Goal: Task Accomplishment & Management: Complete application form

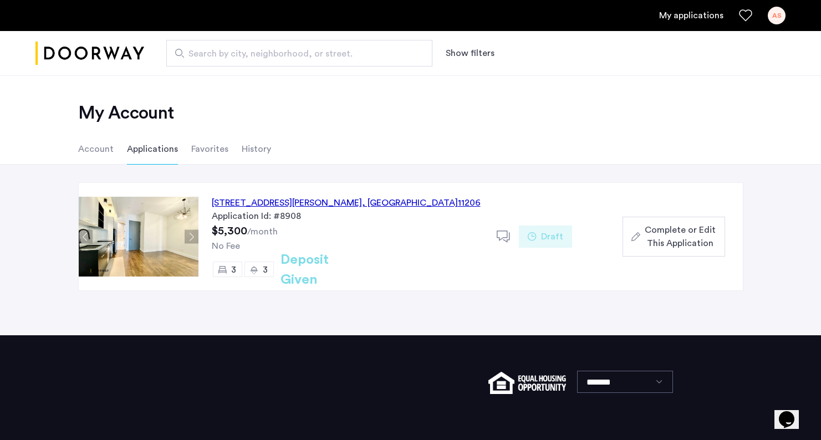
click at [191, 235] on button "Next apartment" at bounding box center [192, 237] width 14 height 14
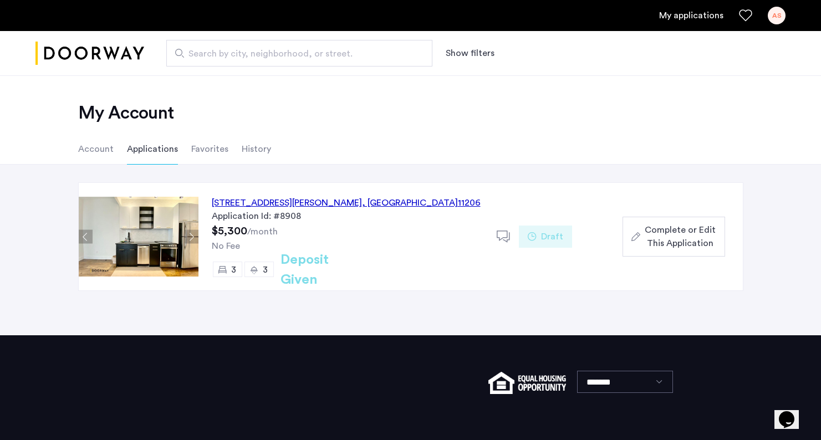
click at [191, 235] on button "Next apartment" at bounding box center [192, 237] width 14 height 14
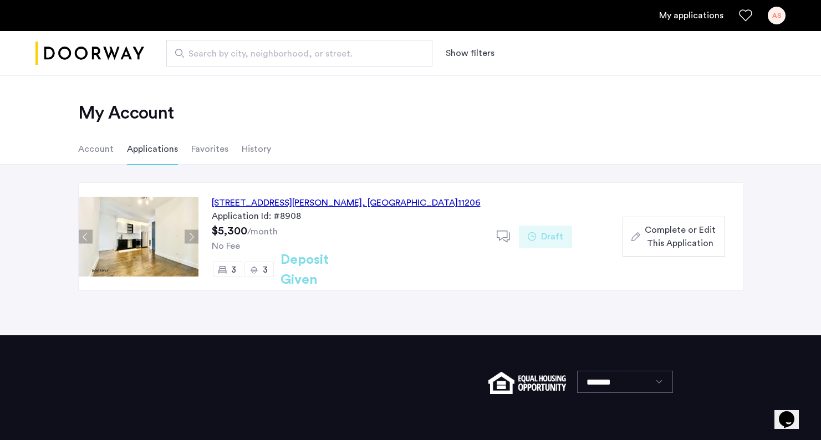
click at [191, 235] on button "Next apartment" at bounding box center [192, 237] width 14 height 14
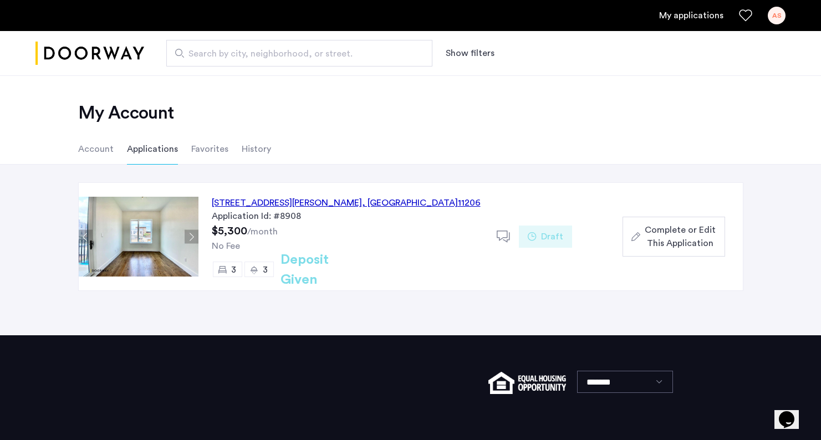
click at [191, 235] on button "Next apartment" at bounding box center [192, 237] width 14 height 14
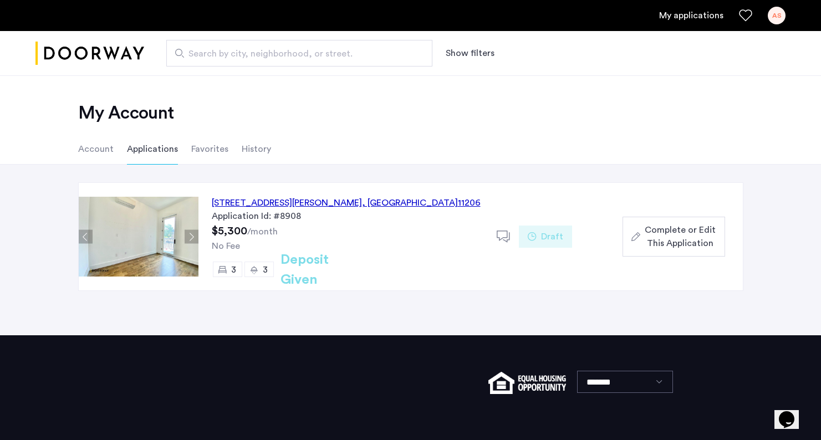
click at [191, 235] on button "Next apartment" at bounding box center [192, 237] width 14 height 14
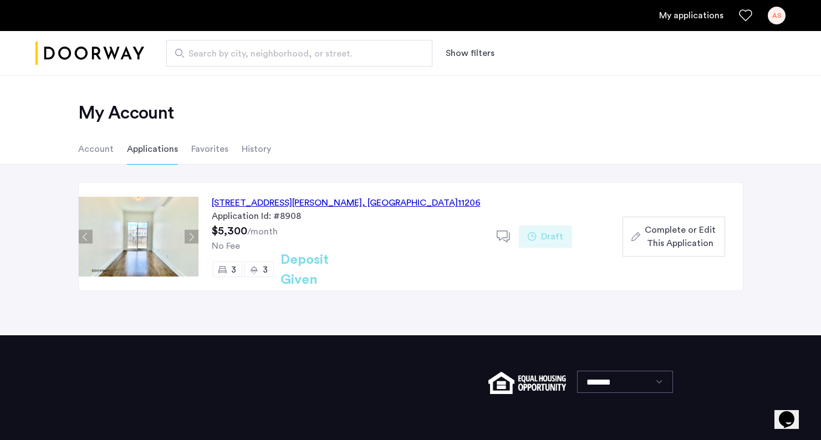
click at [191, 235] on button "Next apartment" at bounding box center [192, 237] width 14 height 14
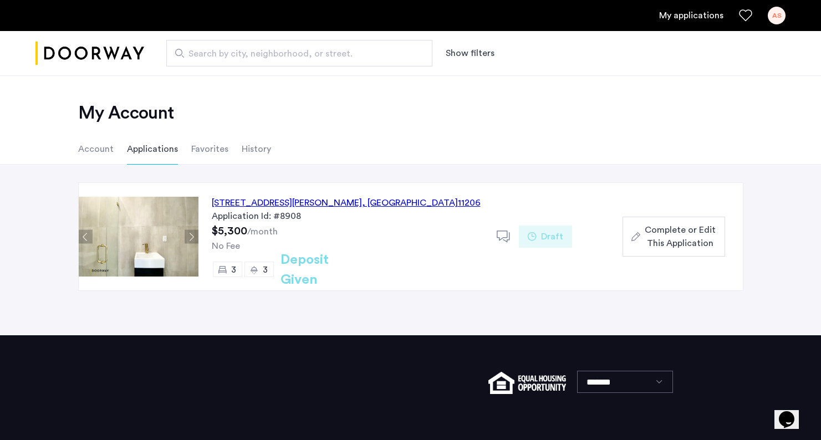
click at [191, 235] on button "Next apartment" at bounding box center [192, 237] width 14 height 14
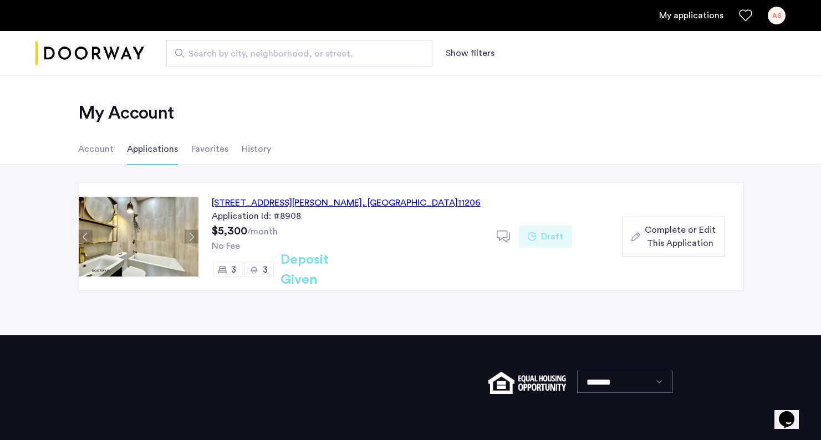
click at [191, 235] on button "Next apartment" at bounding box center [192, 237] width 14 height 14
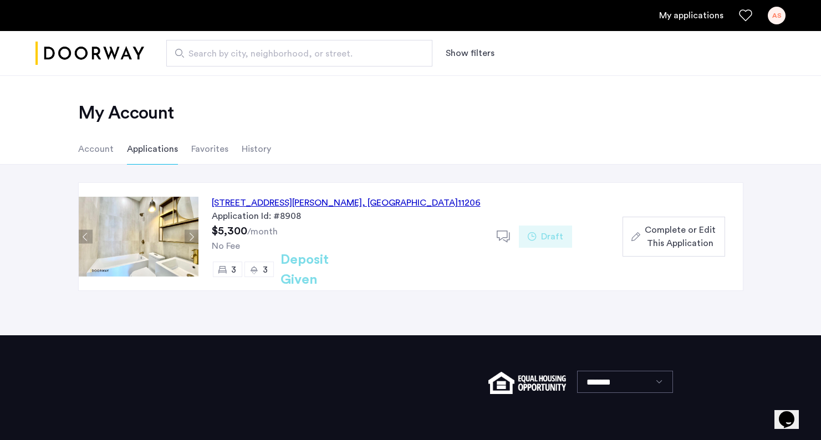
click at [706, 236] on span "Complete or Edit This Application" at bounding box center [680, 236] width 71 height 27
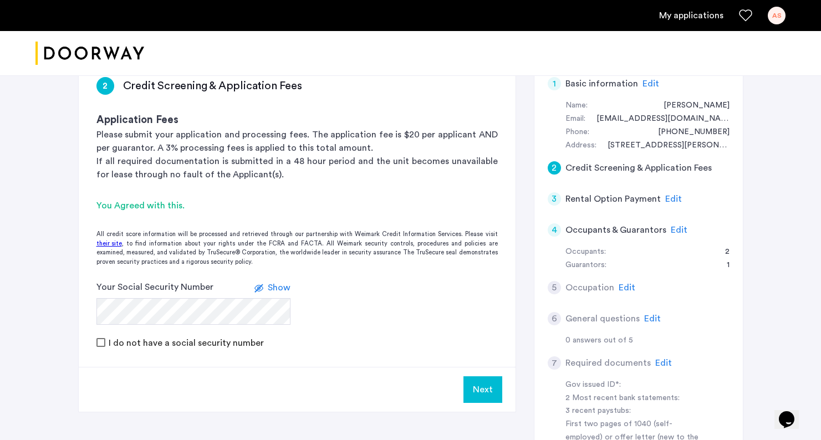
scroll to position [100, 0]
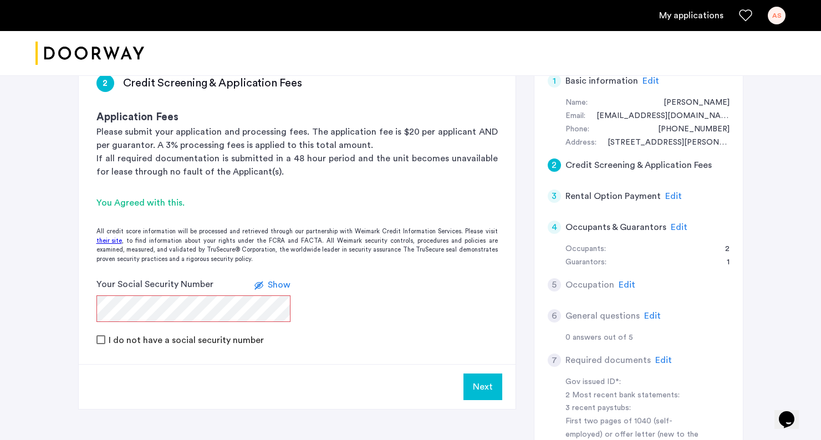
click at [281, 288] on span "Show" at bounding box center [279, 285] width 23 height 9
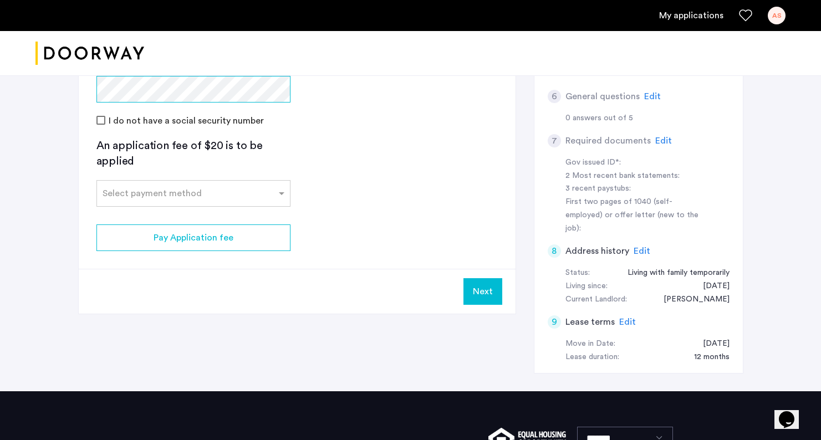
scroll to position [307, 0]
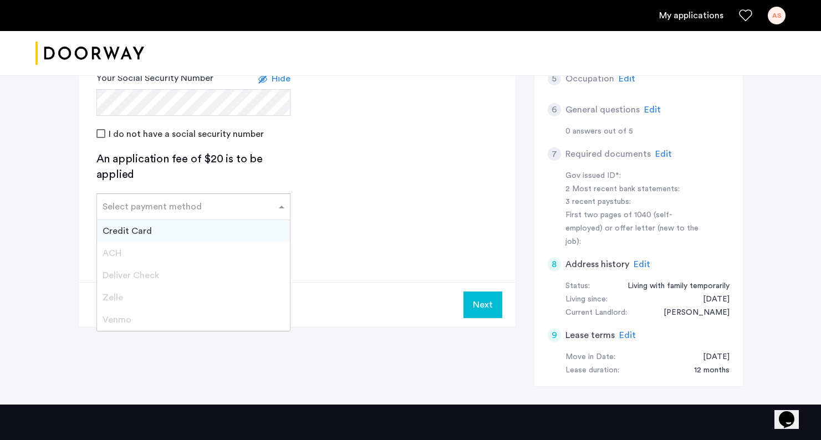
click at [175, 208] on div at bounding box center [193, 203] width 193 height 13
click at [146, 232] on span "Credit Card" at bounding box center [127, 231] width 49 height 9
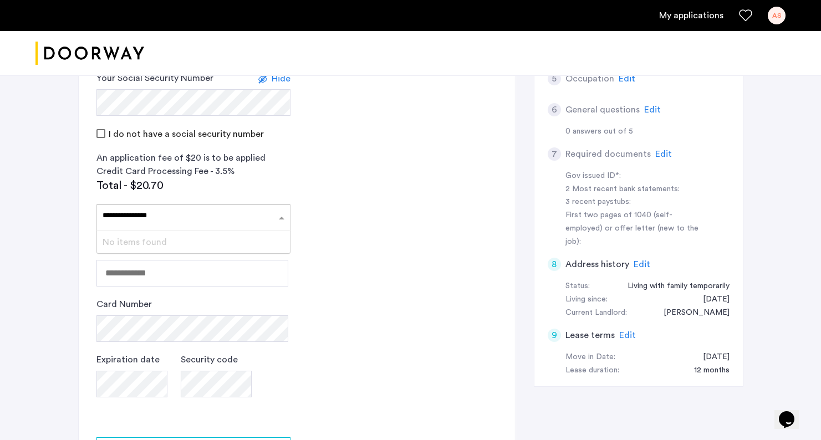
type input "**********"
click at [368, 289] on app-credit-screening "2 Credit Screening & Application Fees Application Fees Please submit your appli…" at bounding box center [297, 188] width 437 height 676
click at [208, 268] on input "Name" at bounding box center [192, 273] width 192 height 27
click at [131, 272] on input "**********" at bounding box center [192, 273] width 192 height 27
type input "**********"
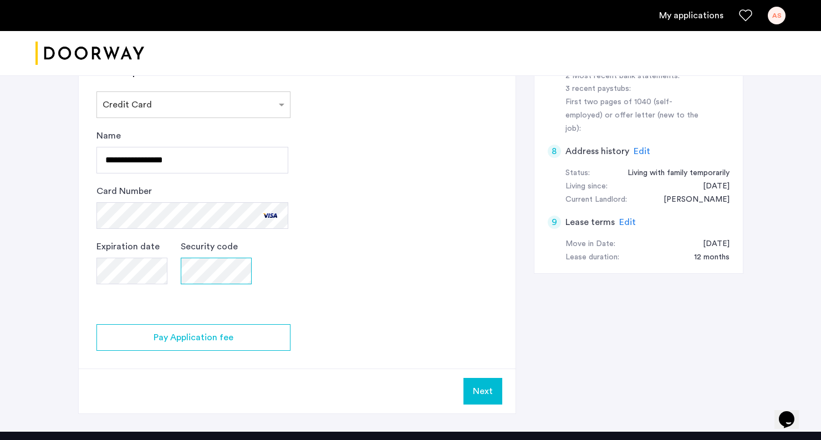
scroll to position [424, 0]
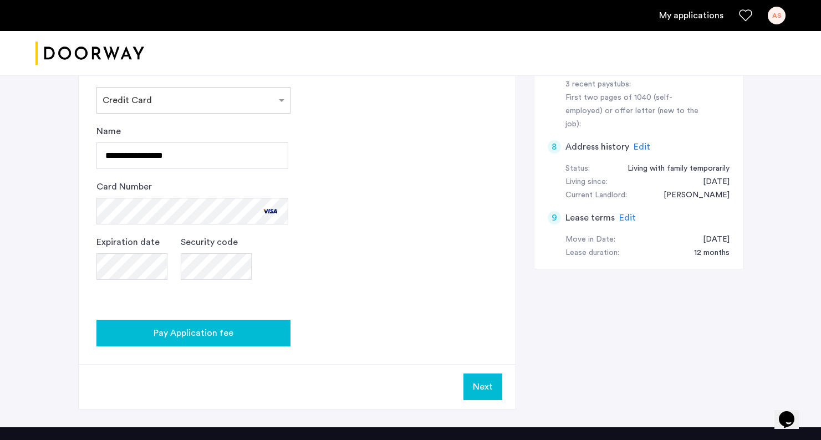
click at [219, 338] on span "Pay Application fee" at bounding box center [194, 333] width 80 height 13
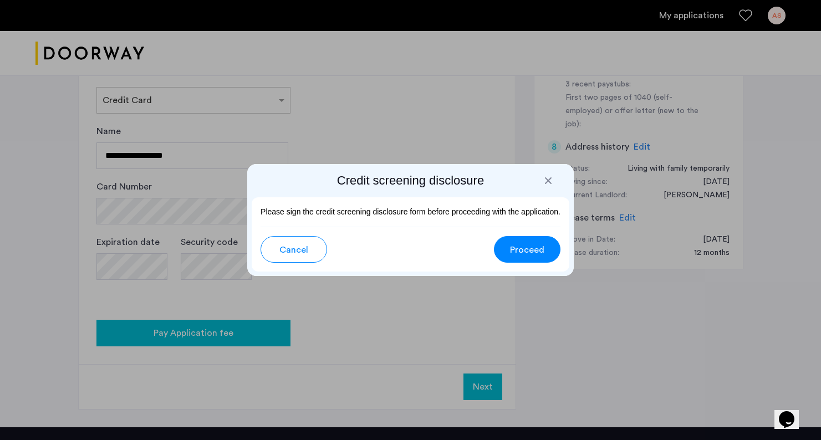
scroll to position [0, 0]
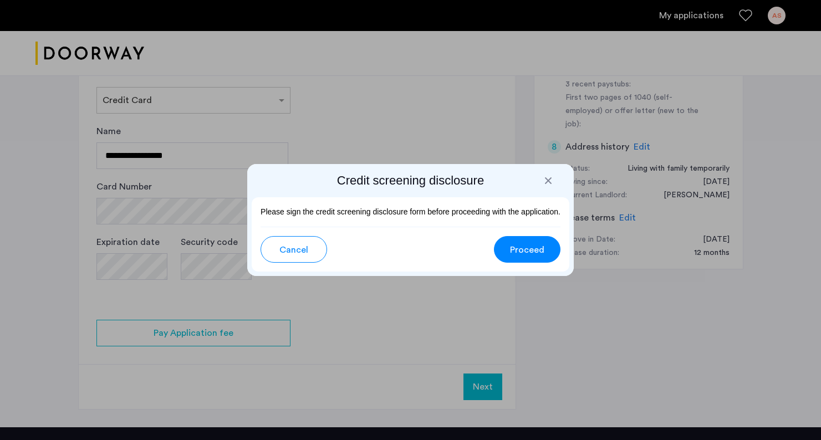
click at [523, 253] on span "Proceed" at bounding box center [527, 249] width 34 height 13
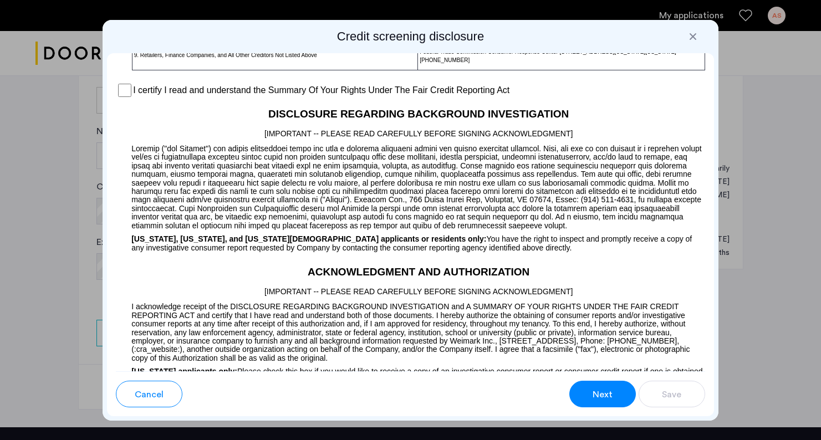
click at [614, 403] on button "Next" at bounding box center [602, 394] width 67 height 27
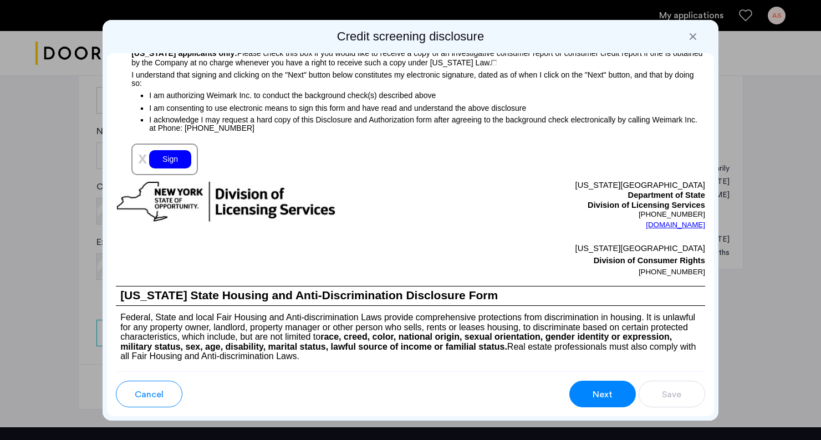
click at [169, 169] on div "Sign" at bounding box center [170, 159] width 42 height 18
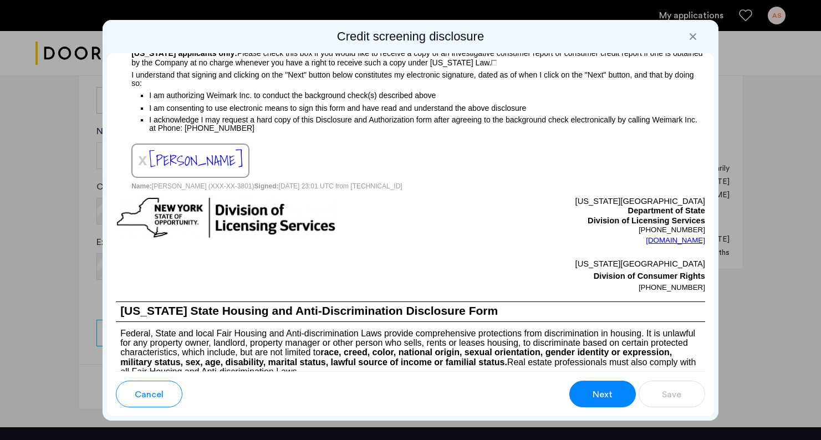
click at [602, 390] on span "Next" at bounding box center [603, 394] width 20 height 13
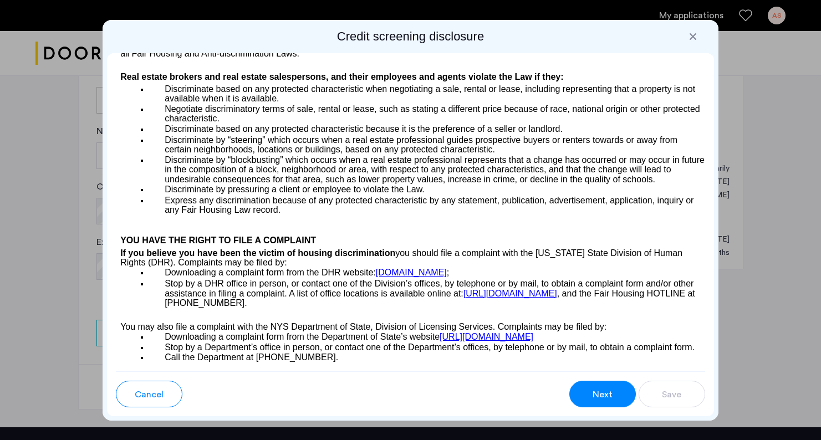
click at [606, 387] on button "Next" at bounding box center [602, 394] width 67 height 27
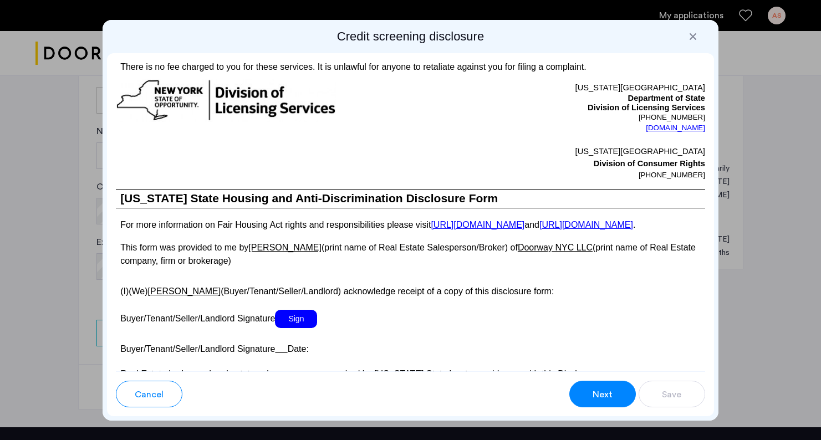
click at [606, 387] on button "Next" at bounding box center [602, 394] width 67 height 27
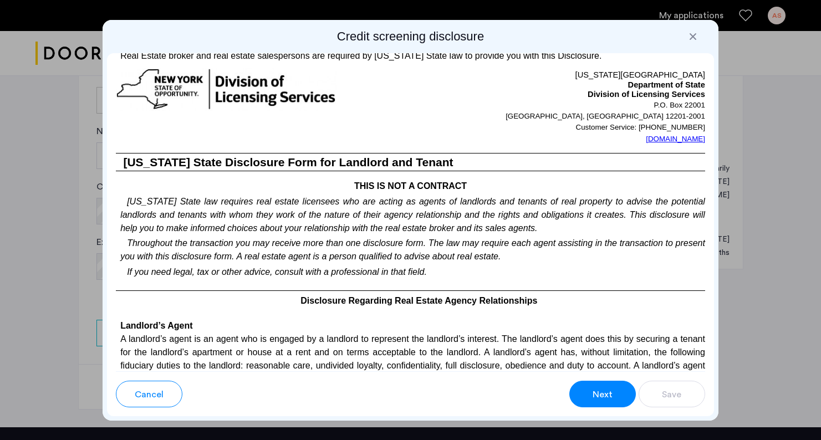
click at [307, 10] on span "Sign" at bounding box center [296, 1] width 42 height 18
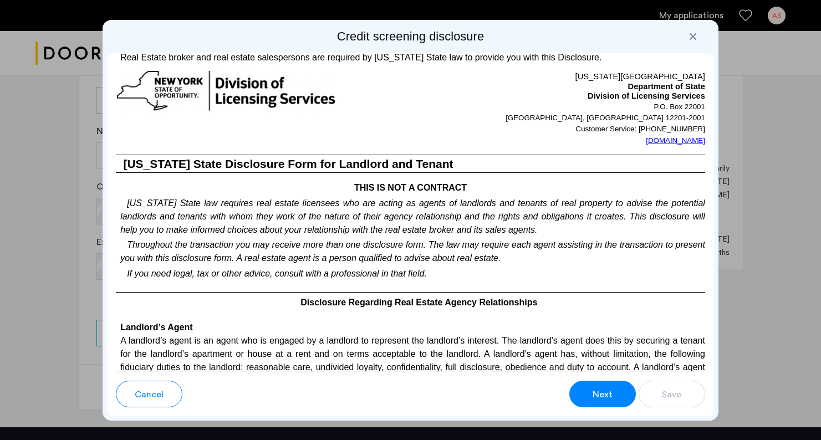
click at [280, 37] on u at bounding box center [281, 32] width 12 height 9
click at [598, 386] on button "Next" at bounding box center [602, 394] width 67 height 27
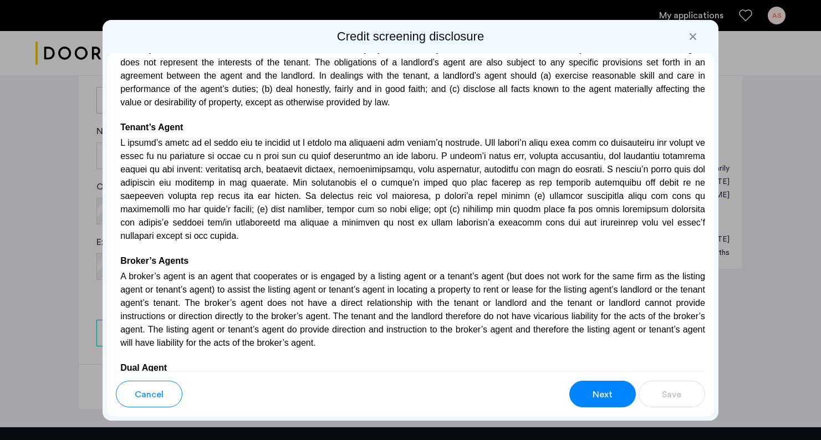
click at [598, 386] on button "Next" at bounding box center [602, 394] width 67 height 27
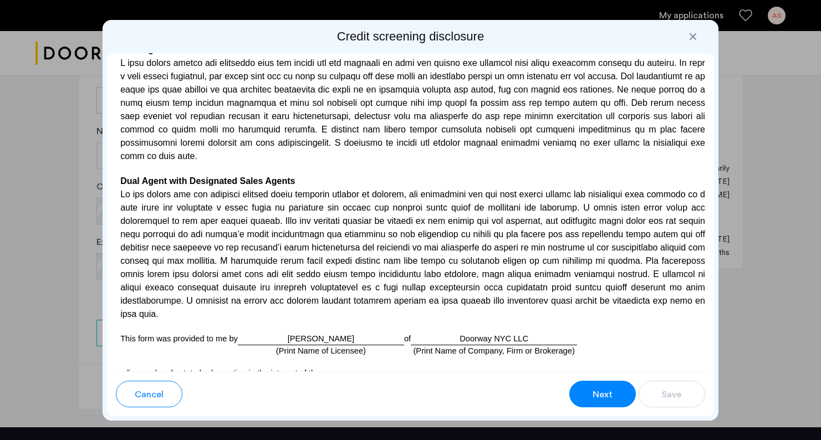
click at [598, 386] on button "Next" at bounding box center [602, 394] width 67 height 27
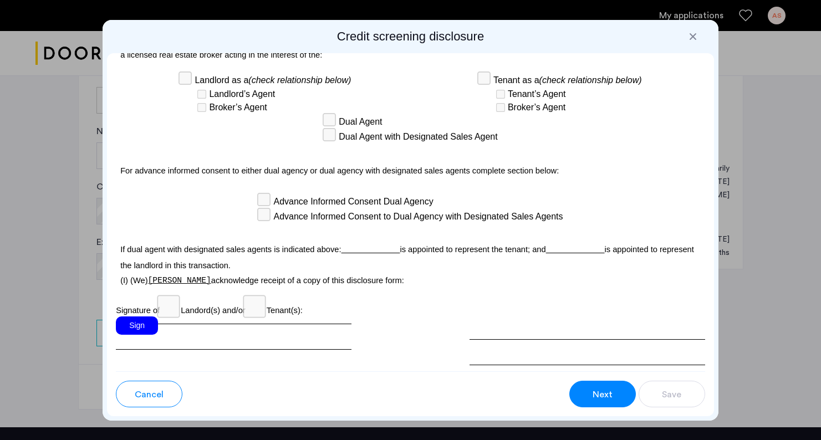
click at [598, 386] on button "Next" at bounding box center [602, 394] width 67 height 27
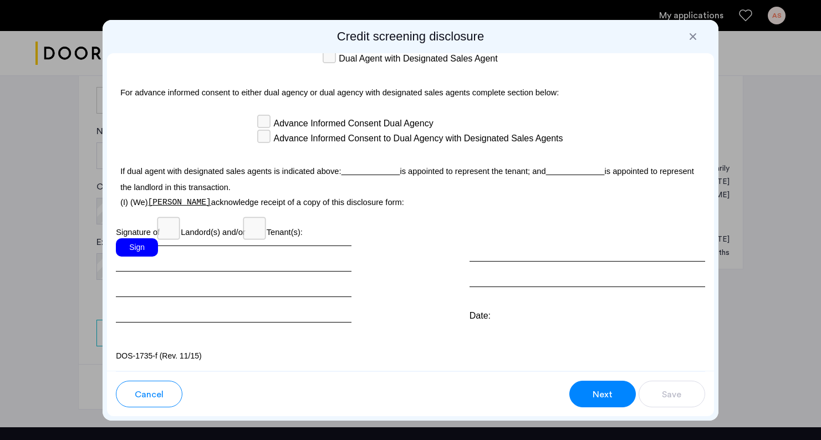
click at [133, 248] on div "Sign" at bounding box center [137, 247] width 42 height 18
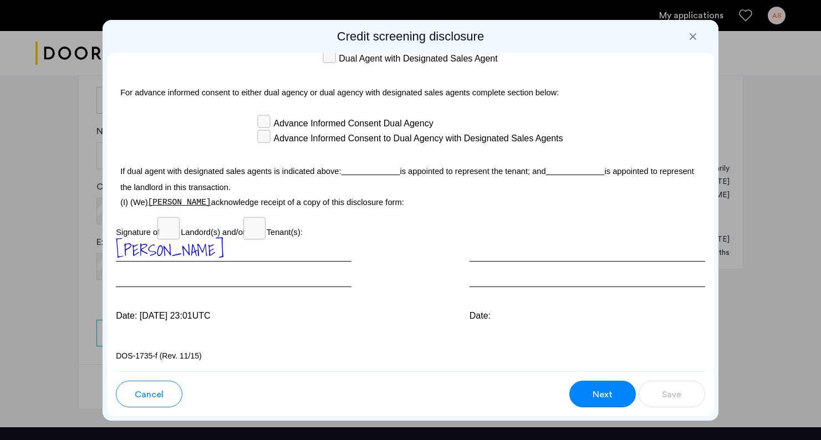
click at [615, 393] on button "Next" at bounding box center [602, 394] width 67 height 27
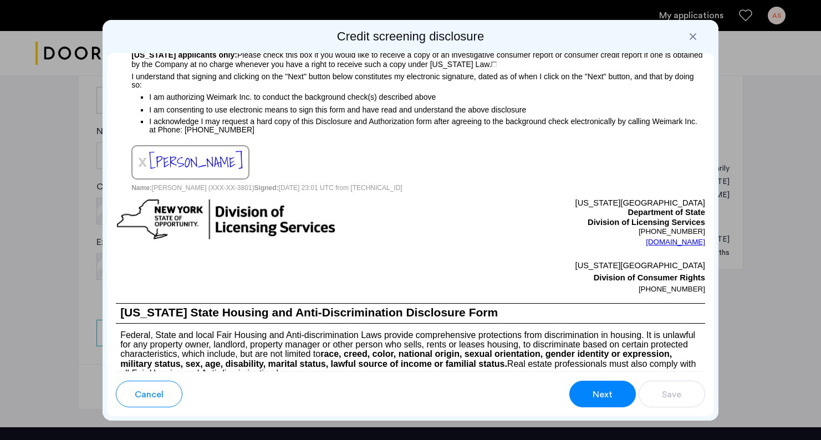
scroll to position [894, 0]
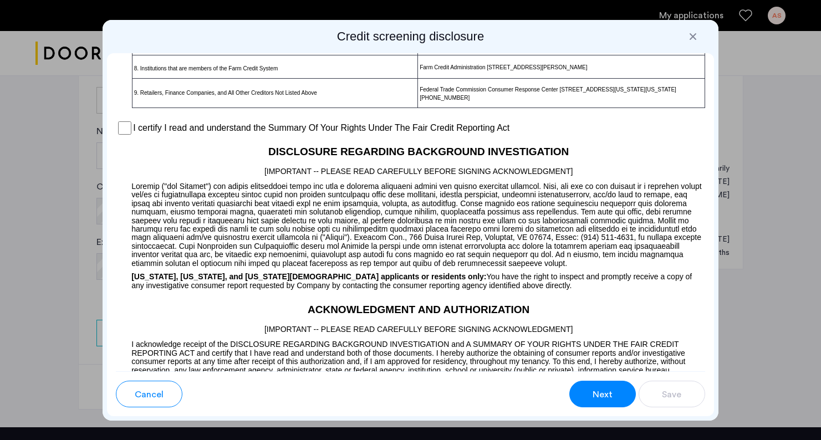
click at [615, 393] on button "Next" at bounding box center [602, 394] width 67 height 27
click at [592, 389] on div "Next" at bounding box center [602, 394] width 21 height 13
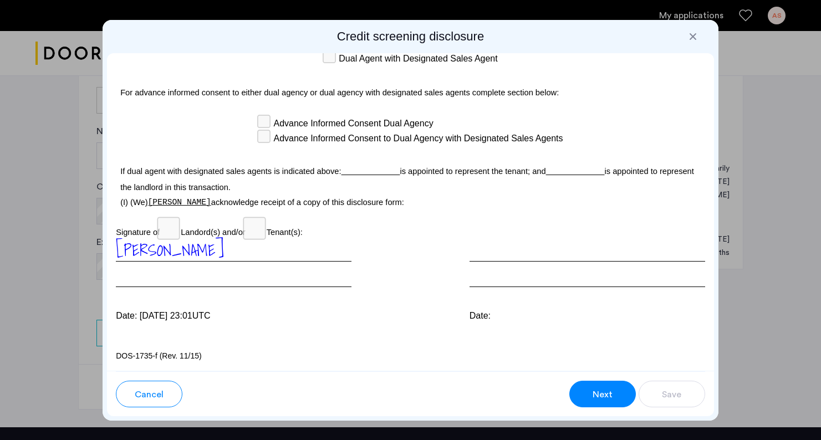
scroll to position [0, 0]
click at [598, 391] on span "Next" at bounding box center [603, 394] width 20 height 13
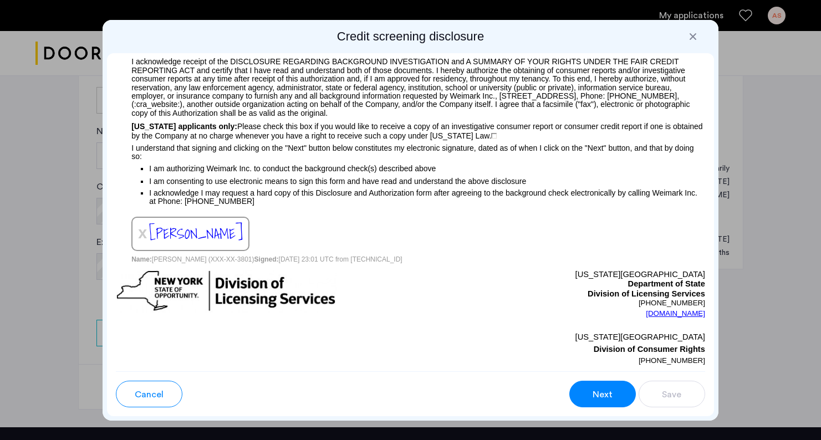
scroll to position [894, 0]
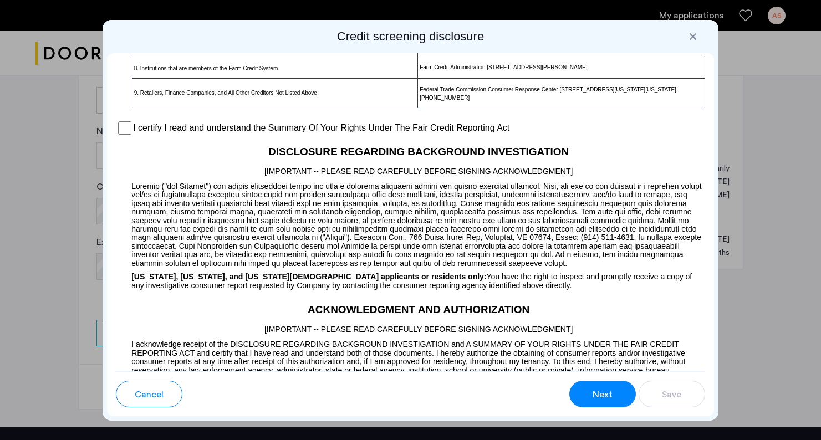
click at [469, 160] on h2 "DISCLOSURE REGARDING BACKGROUND INVESTIGATION" at bounding box center [410, 147] width 589 height 23
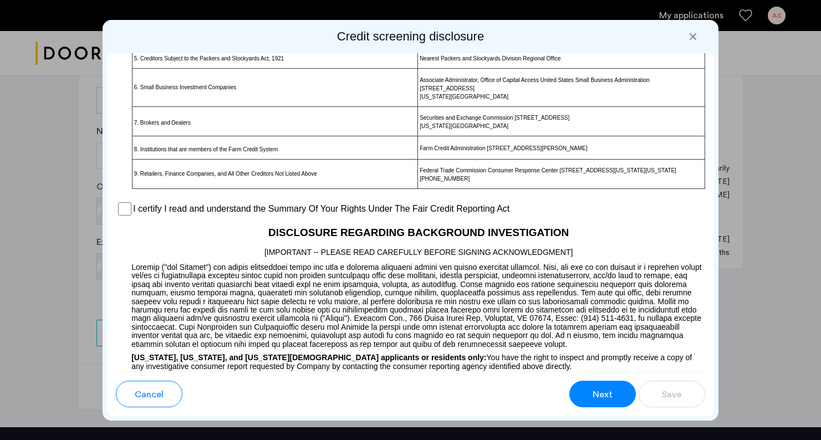
scroll to position [946, 0]
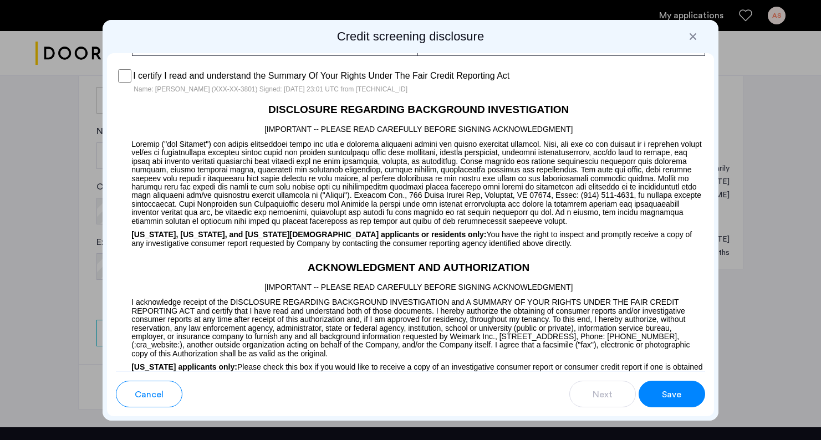
click at [664, 390] on span "Save" at bounding box center [671, 394] width 19 height 13
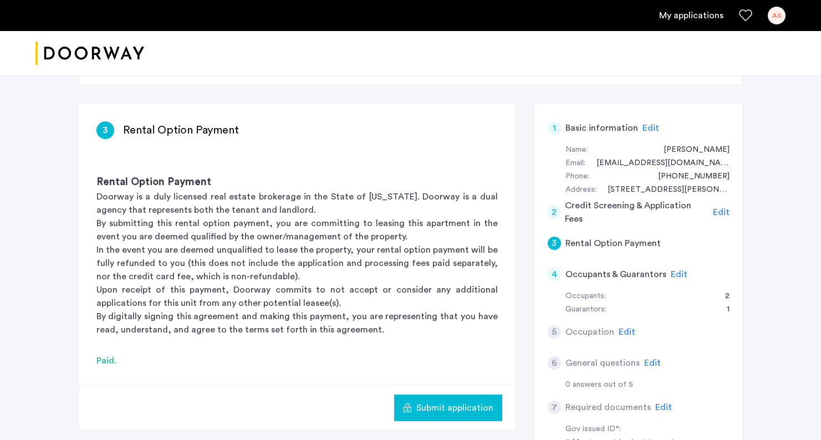
scroll to position [54, 0]
click at [675, 274] on span "Edit" at bounding box center [679, 273] width 17 height 9
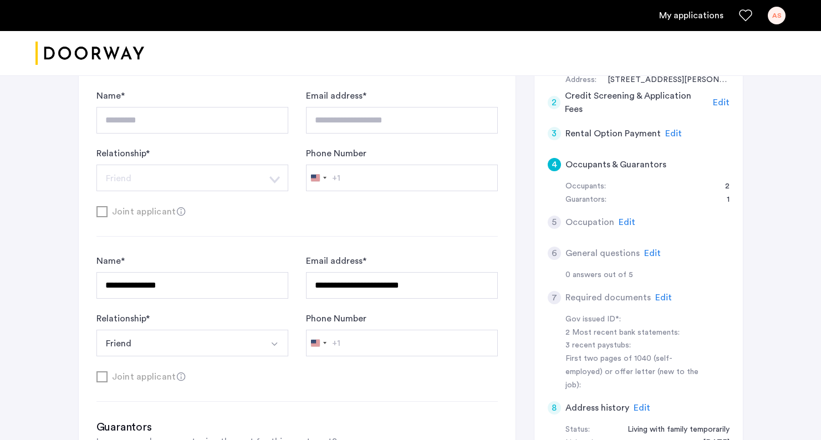
scroll to position [174, 0]
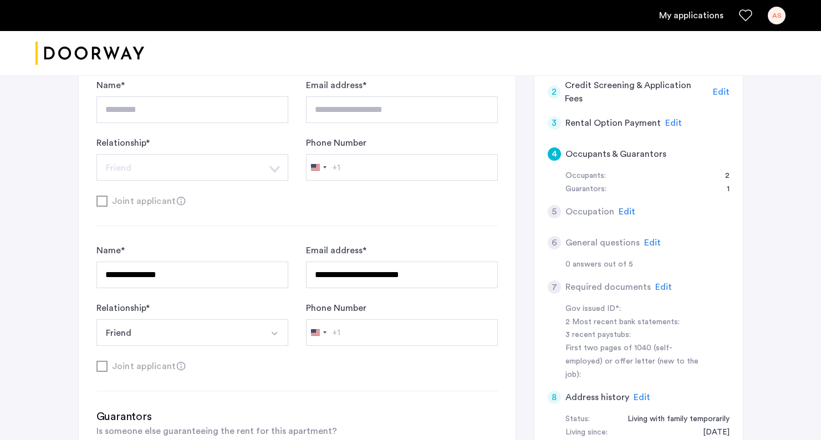
click at [624, 210] on span "Edit" at bounding box center [627, 211] width 17 height 9
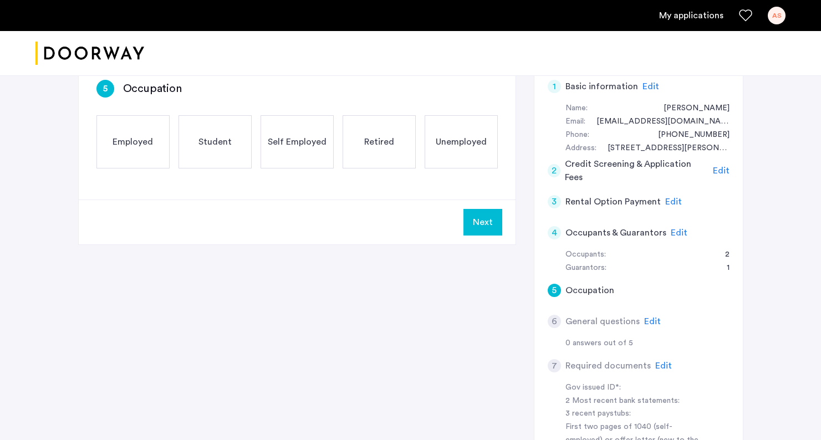
scroll to position [94, 0]
click at [675, 229] on span "Edit" at bounding box center [679, 233] width 17 height 9
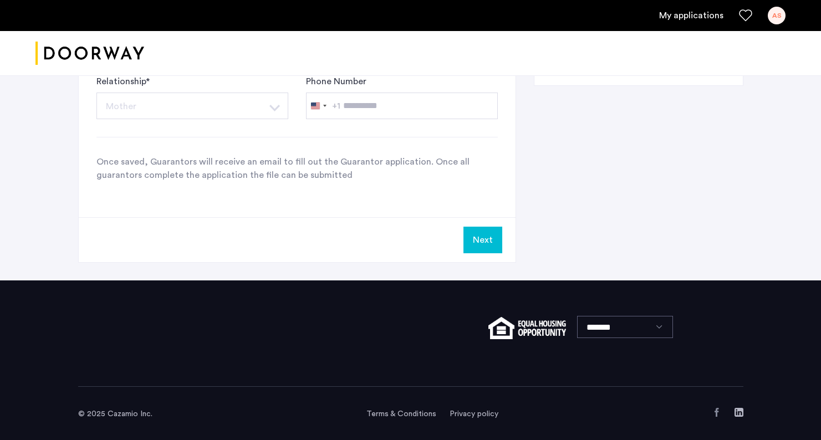
scroll to position [454, 0]
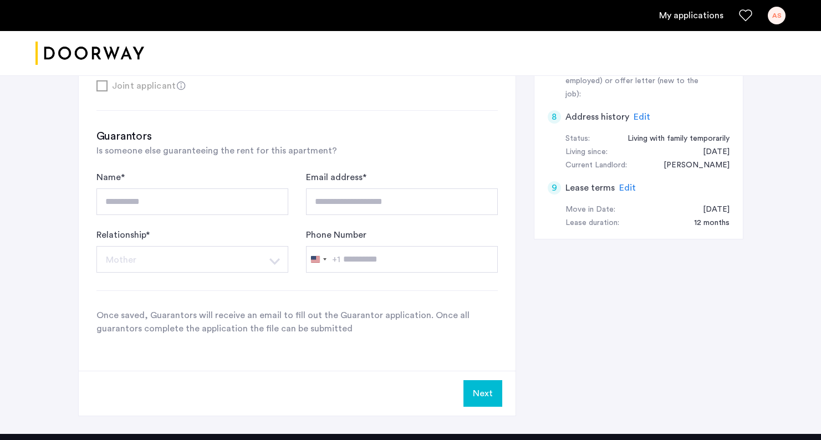
click at [488, 398] on button "Next" at bounding box center [483, 393] width 39 height 27
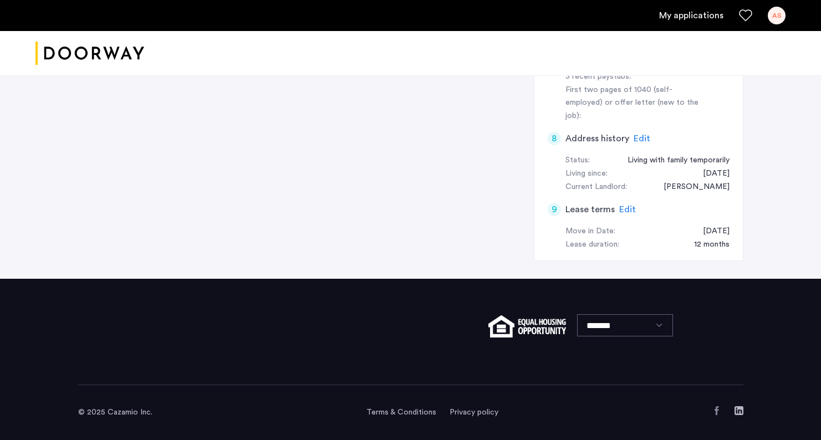
scroll to position [0, 0]
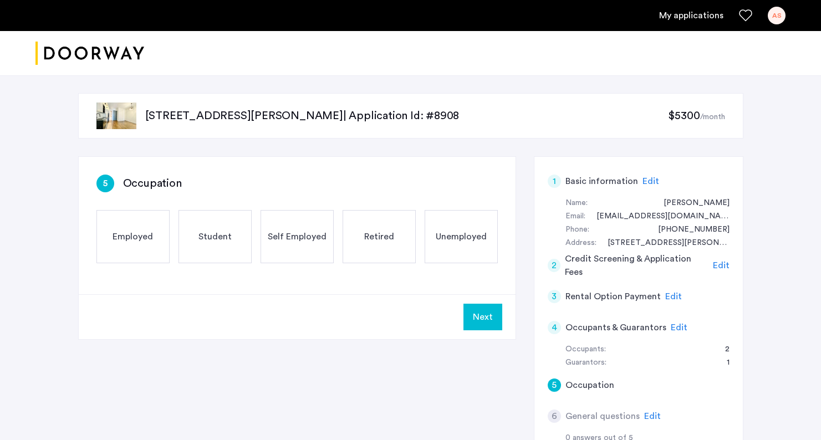
click at [167, 253] on div "Employed" at bounding box center [132, 236] width 73 height 53
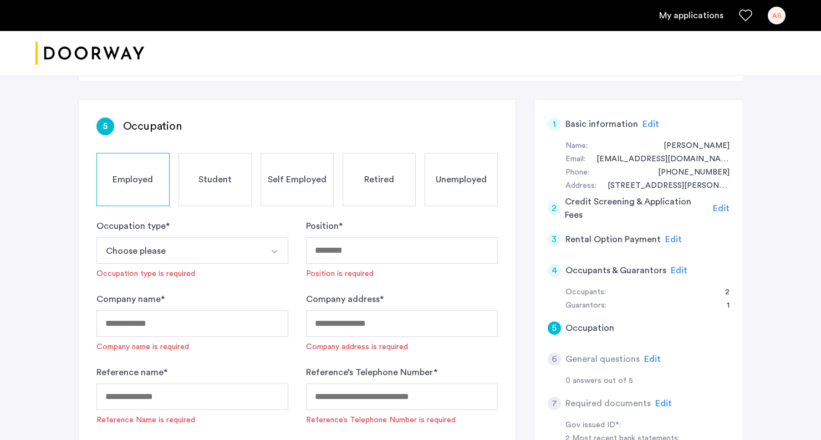
scroll to position [59, 0]
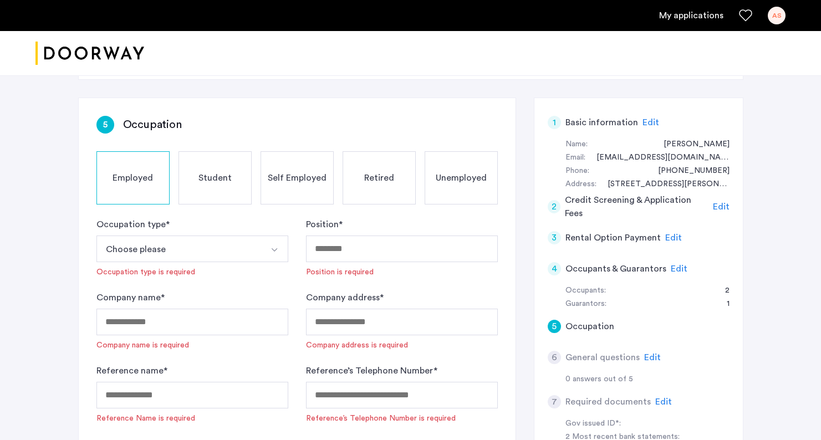
click at [247, 254] on button "Choose please" at bounding box center [179, 249] width 166 height 27
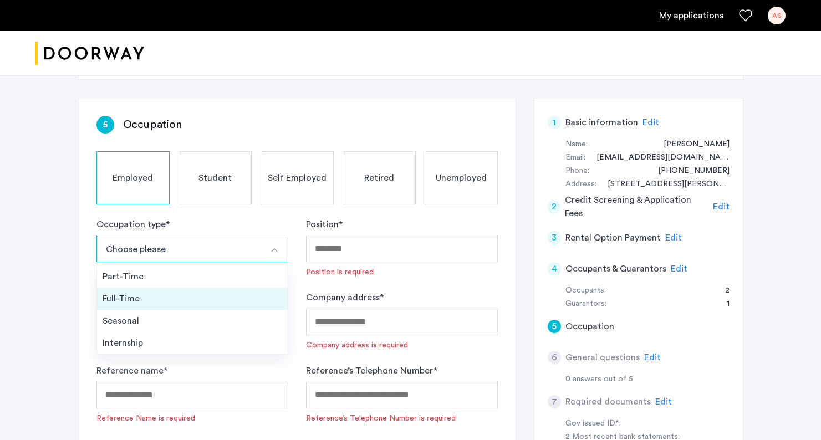
click at [232, 299] on div "Full-Time" at bounding box center [193, 298] width 180 height 13
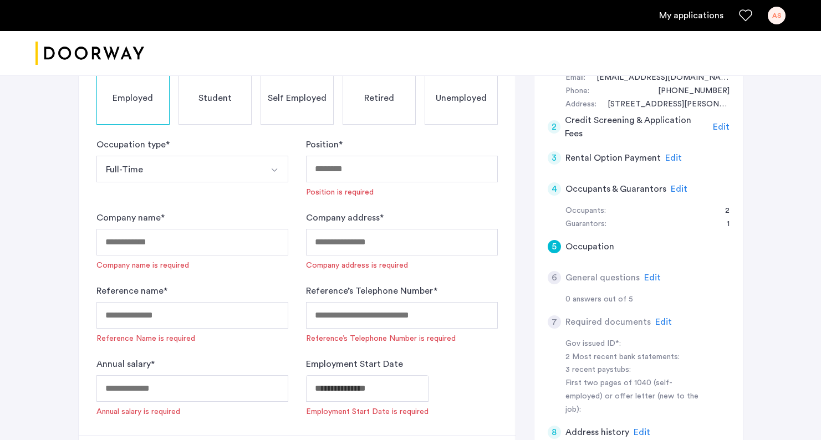
scroll to position [5, 0]
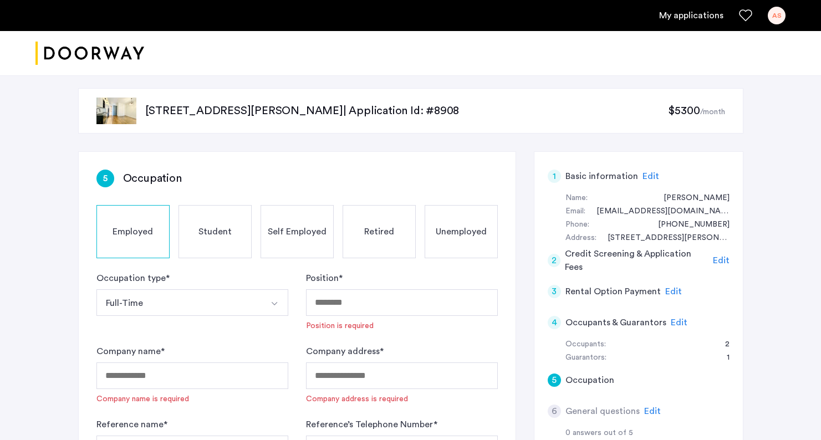
click at [311, 234] on span "Self Employed" at bounding box center [297, 231] width 59 height 13
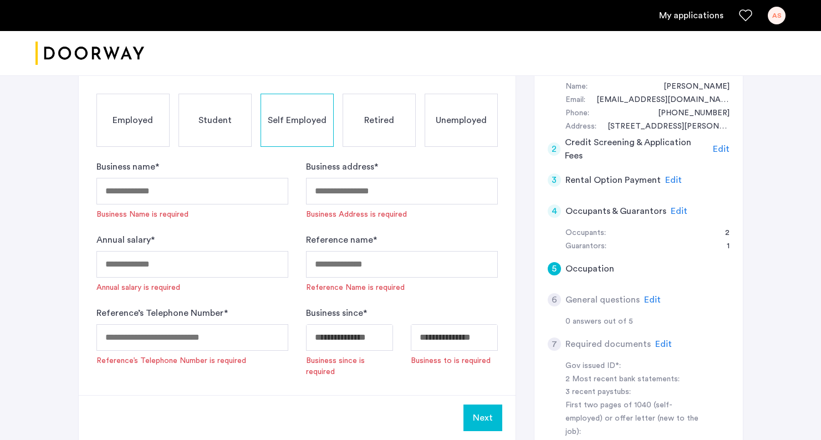
scroll to position [123, 0]
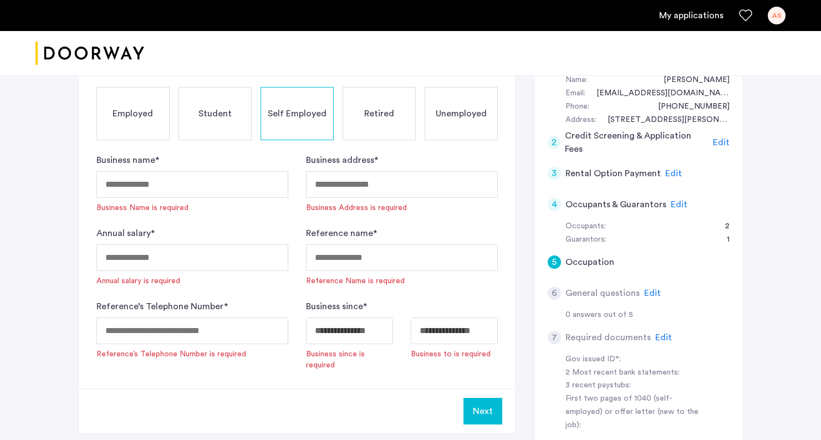
click at [138, 130] on div "Employed" at bounding box center [132, 113] width 73 height 53
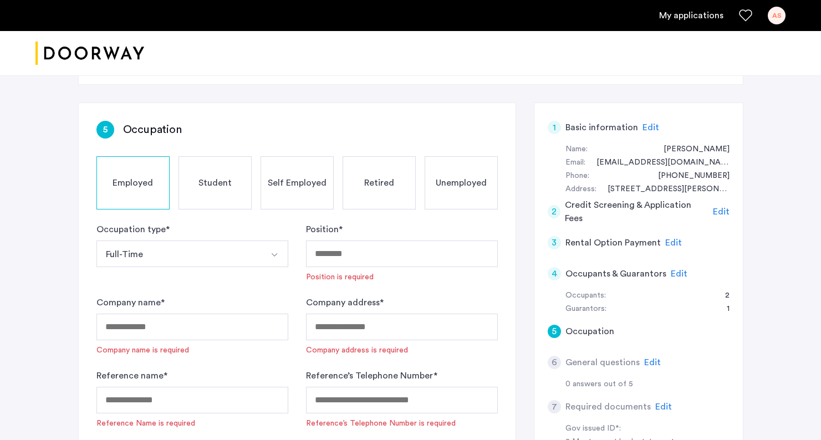
scroll to position [59, 0]
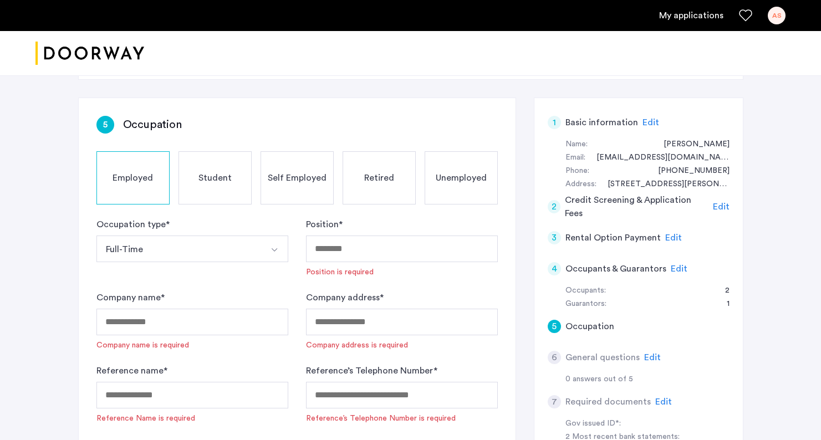
click at [497, 200] on div "Unemployed" at bounding box center [461, 177] width 73 height 53
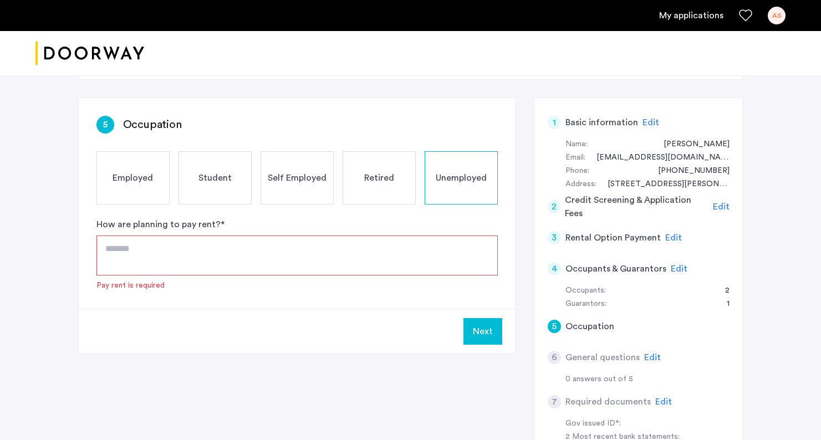
click at [259, 253] on textarea at bounding box center [296, 256] width 401 height 40
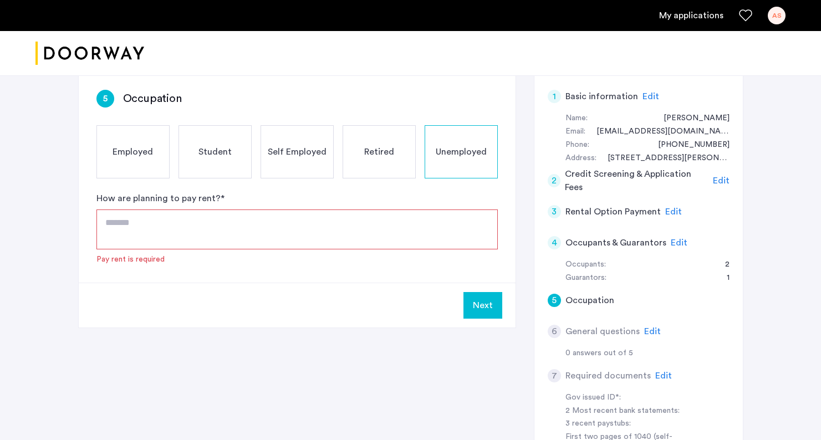
scroll to position [85, 0]
click at [154, 169] on div "Employed" at bounding box center [132, 151] width 73 height 53
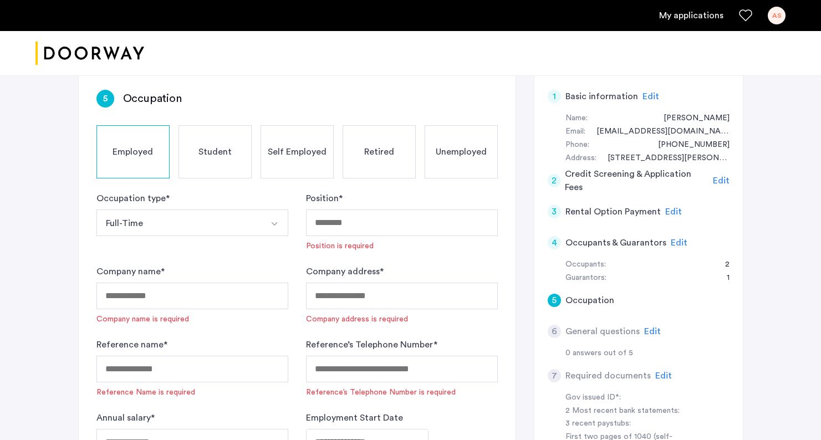
click at [273, 160] on div "Self Employed" at bounding box center [297, 151] width 73 height 53
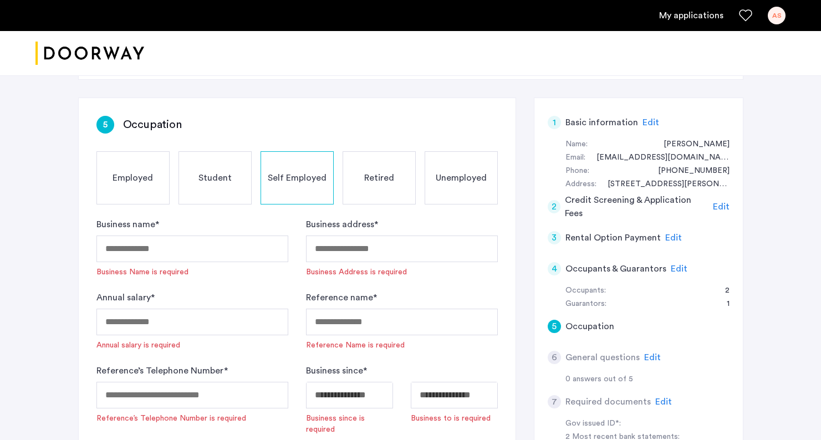
scroll to position [52, 0]
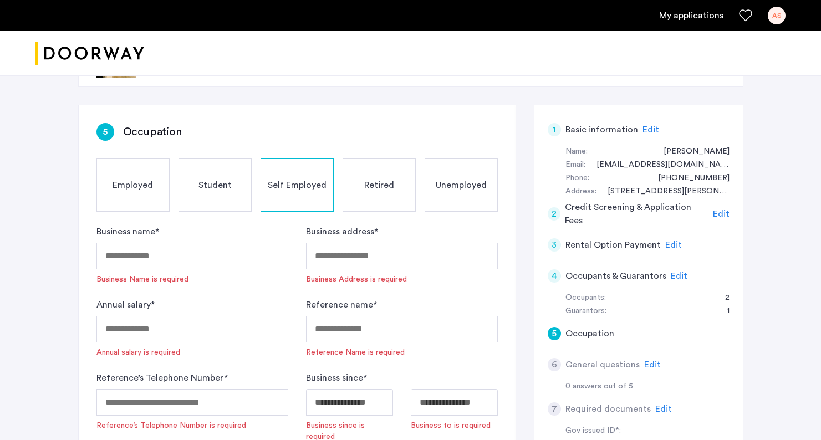
click at [466, 196] on div "Unemployed" at bounding box center [461, 185] width 73 height 53
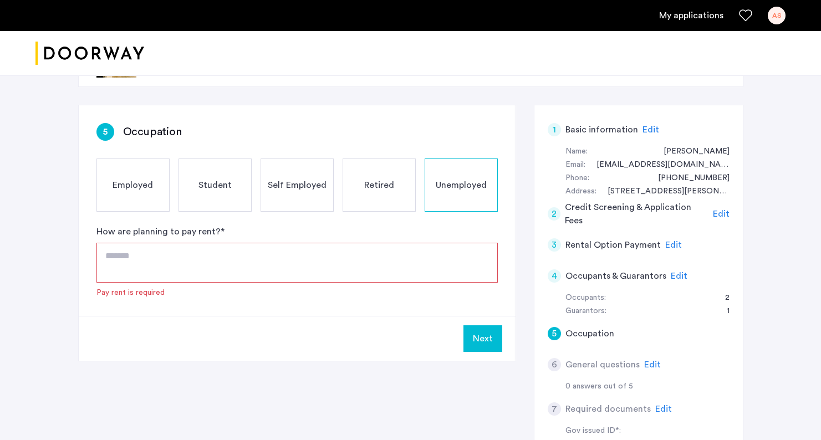
click at [114, 163] on div "Employed" at bounding box center [132, 185] width 73 height 53
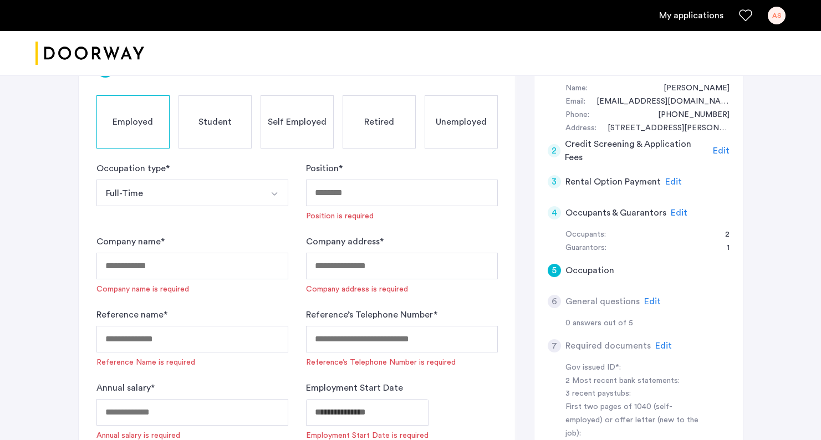
scroll to position [85, 0]
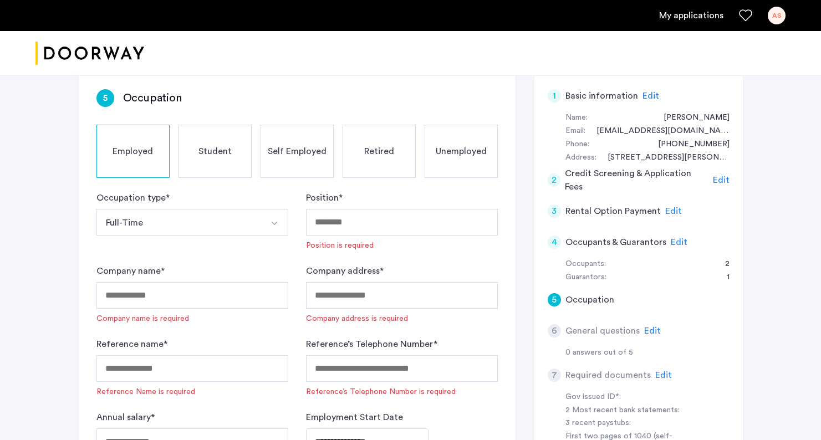
click at [459, 157] on span "Unemployed" at bounding box center [461, 151] width 51 height 13
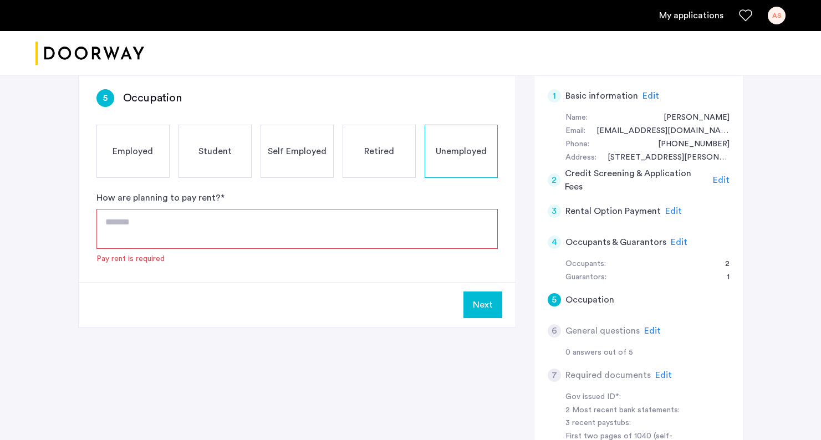
click at [298, 219] on textarea at bounding box center [296, 229] width 401 height 40
click at [279, 172] on div "Self Employed" at bounding box center [297, 151] width 73 height 53
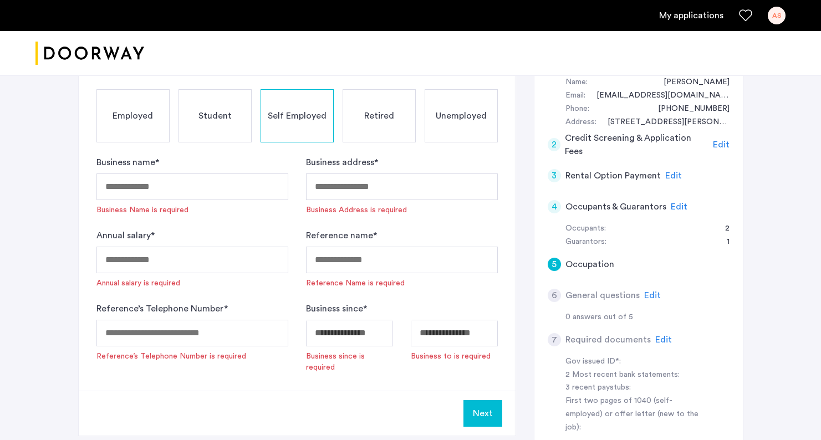
scroll to position [121, 0]
click at [470, 111] on span "Unemployed" at bounding box center [461, 115] width 51 height 13
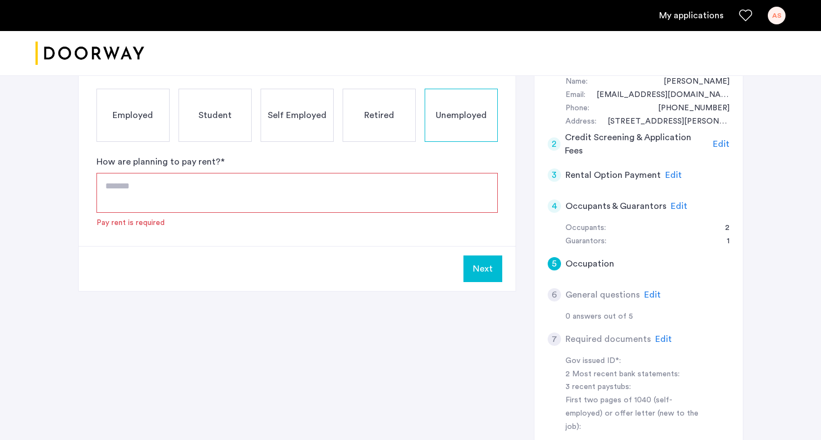
click at [145, 120] on span "Employed" at bounding box center [133, 115] width 40 height 13
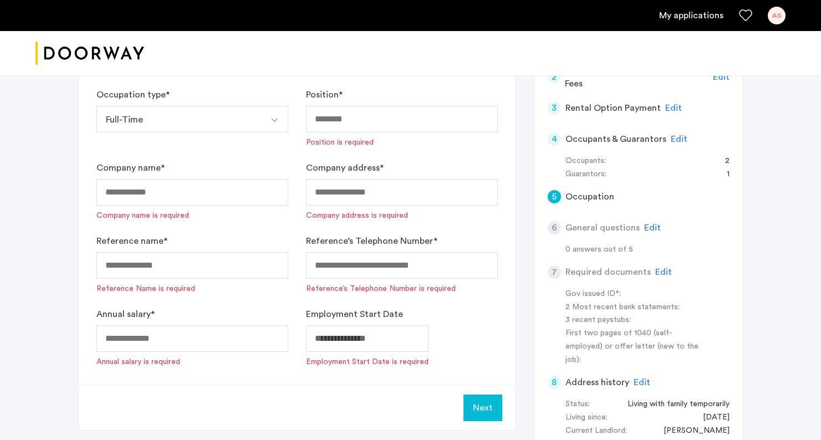
scroll to position [194, 0]
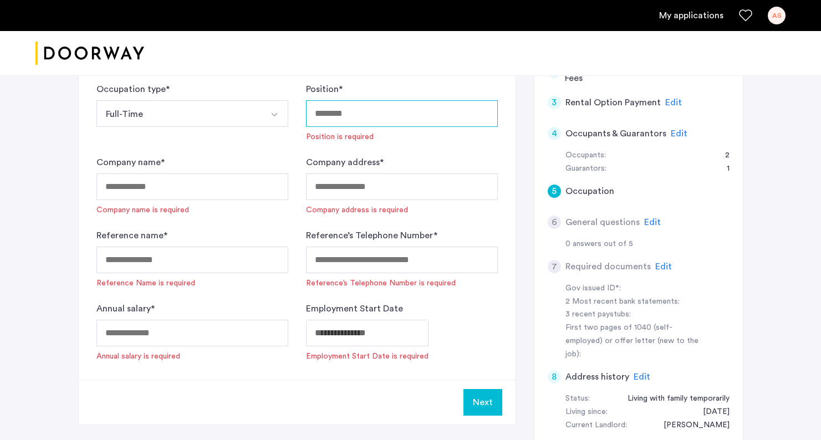
click at [315, 121] on input "Position *" at bounding box center [402, 113] width 192 height 27
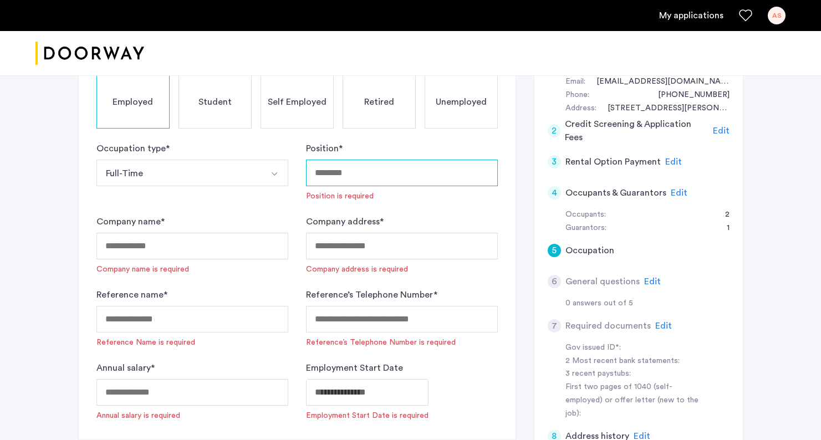
scroll to position [132, 0]
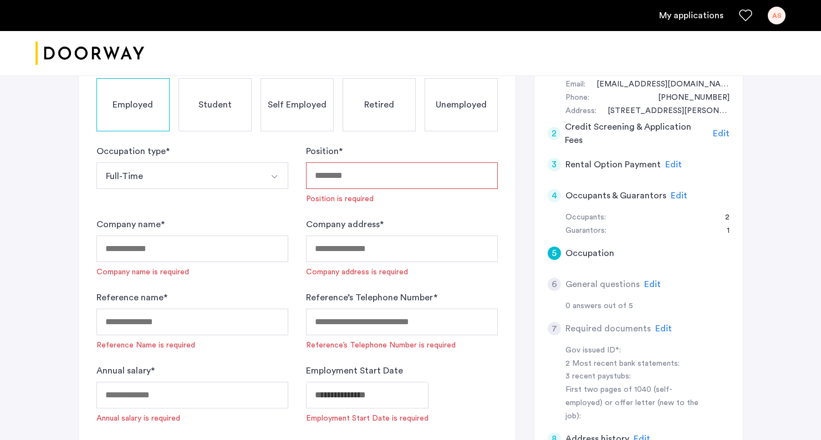
click at [444, 86] on div "Unemployed" at bounding box center [461, 104] width 73 height 53
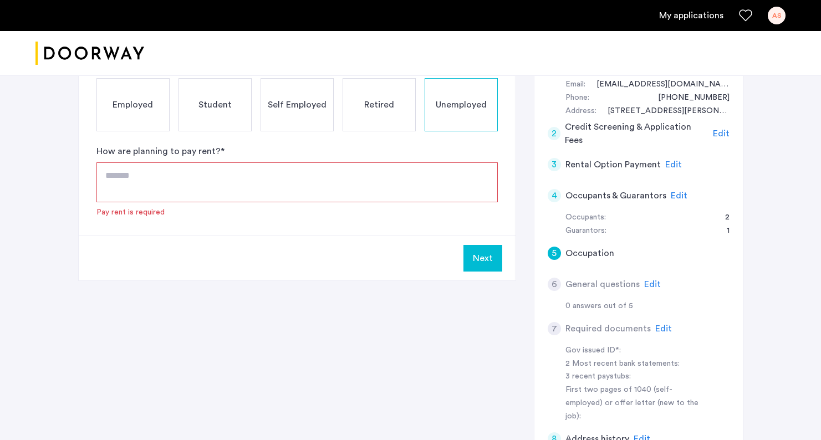
click at [123, 177] on textarea at bounding box center [296, 182] width 401 height 40
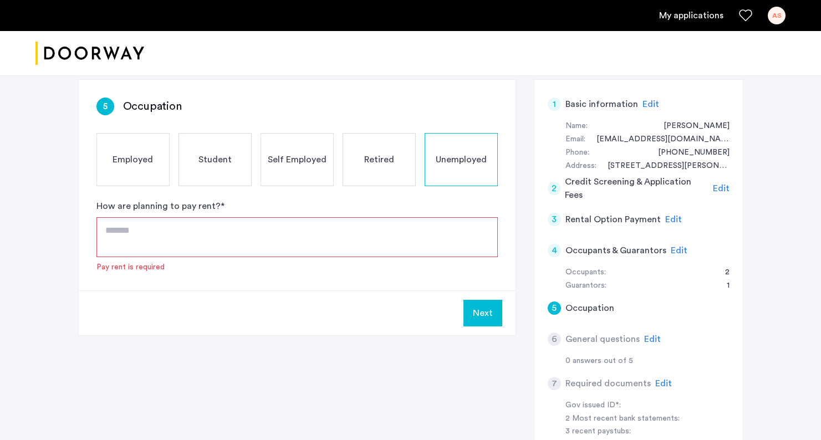
scroll to position [78, 0]
click at [259, 242] on textarea at bounding box center [296, 237] width 401 height 40
type textarea "*"
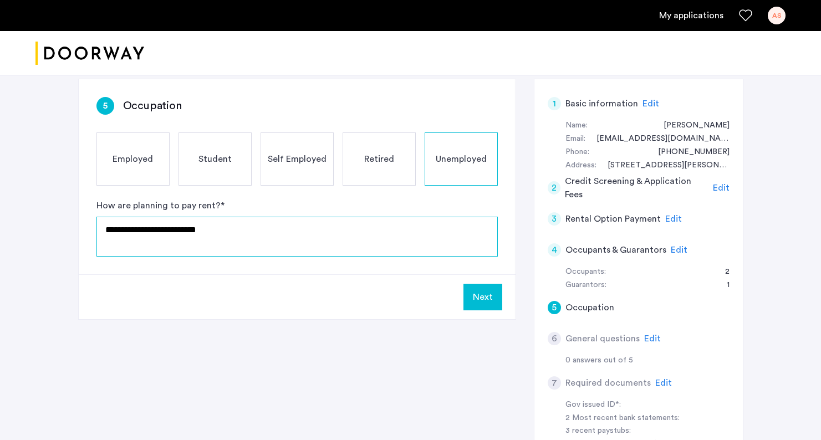
click at [259, 231] on textarea "**********" at bounding box center [296, 237] width 401 height 40
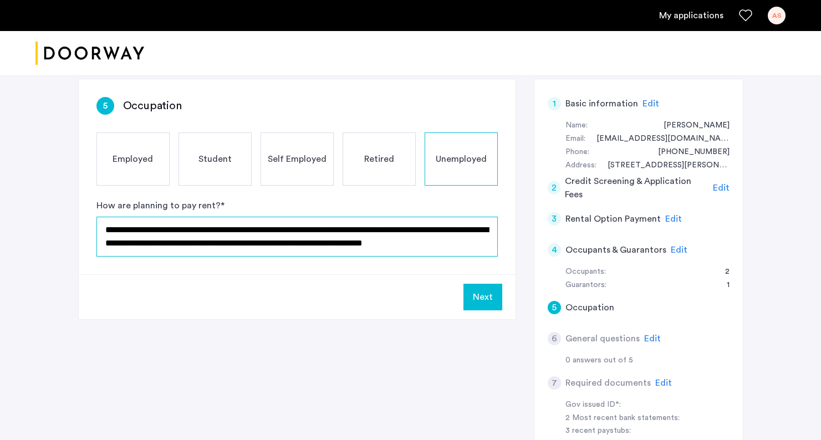
scroll to position [6, 0]
type textarea "**********"
click at [492, 299] on button "Next" at bounding box center [483, 297] width 39 height 27
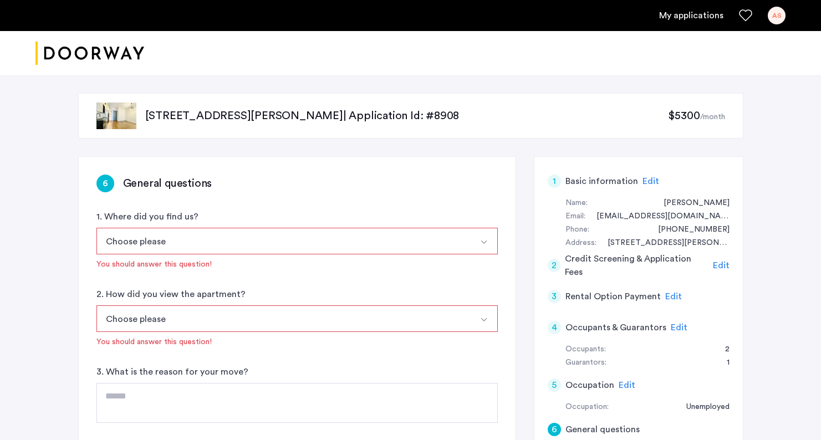
scroll to position [15, 0]
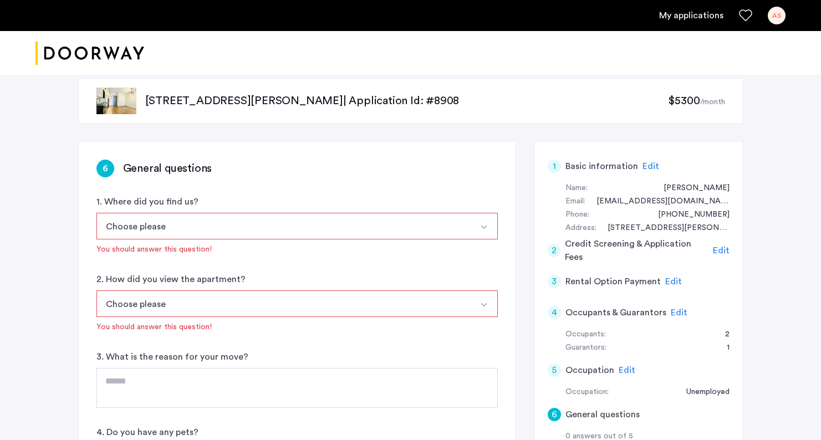
click at [340, 219] on button "Choose please" at bounding box center [283, 226] width 375 height 27
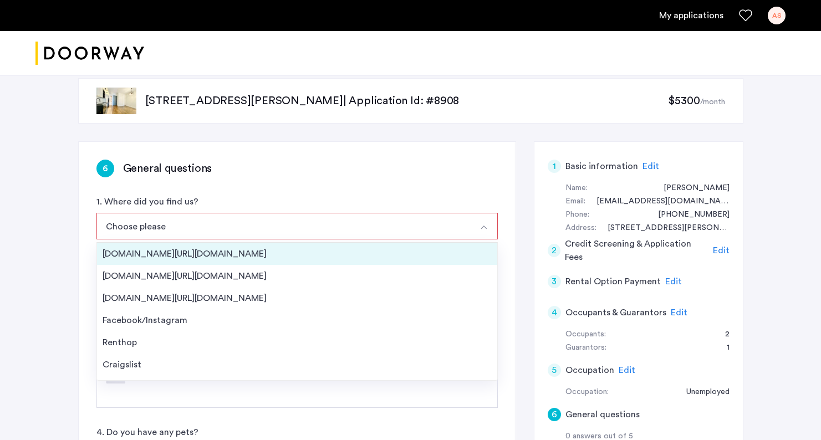
click at [315, 254] on div "[DOMAIN_NAME][URL][DOMAIN_NAME]" at bounding box center [297, 253] width 389 height 13
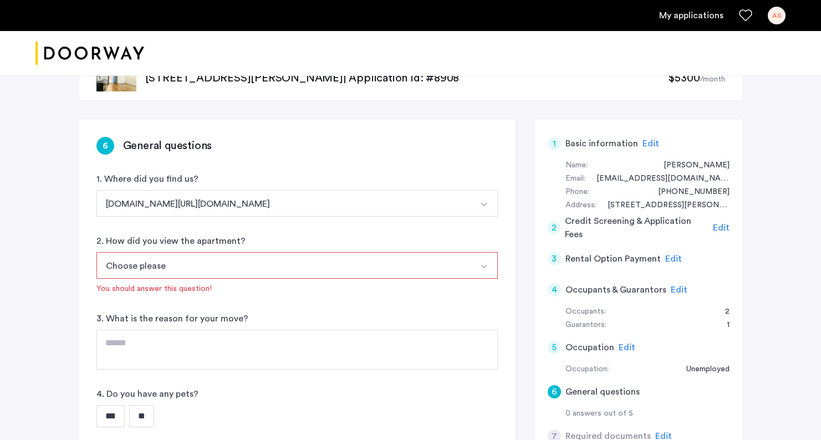
scroll to position [45, 0]
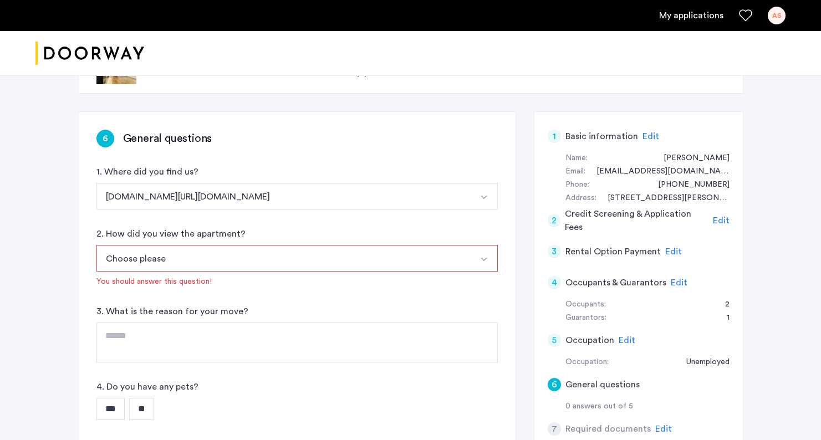
click at [315, 254] on button "Choose please" at bounding box center [283, 258] width 375 height 27
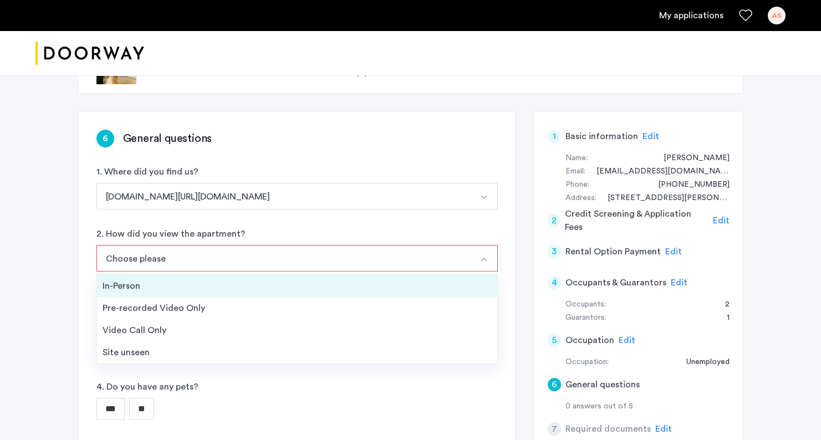
click at [302, 283] on div "In-Person" at bounding box center [297, 285] width 389 height 13
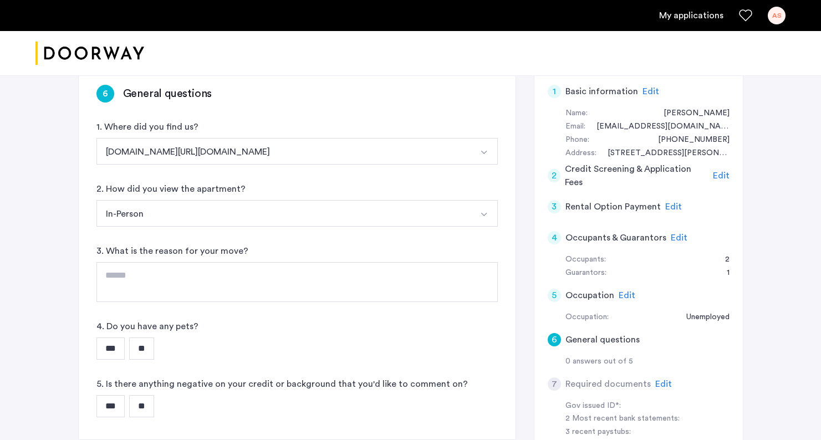
scroll to position [90, 0]
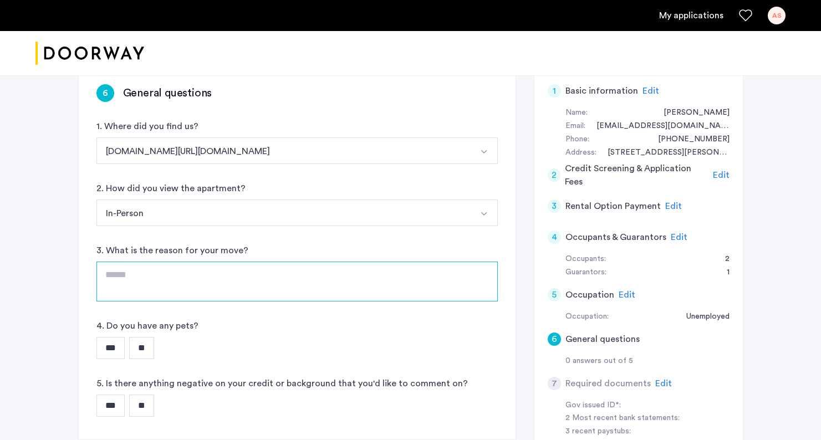
click at [294, 276] on textarea at bounding box center [296, 282] width 401 height 40
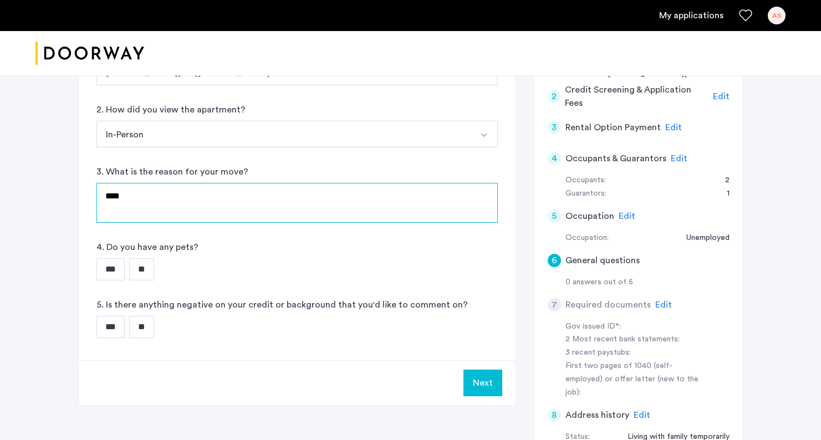
scroll to position [171, 0]
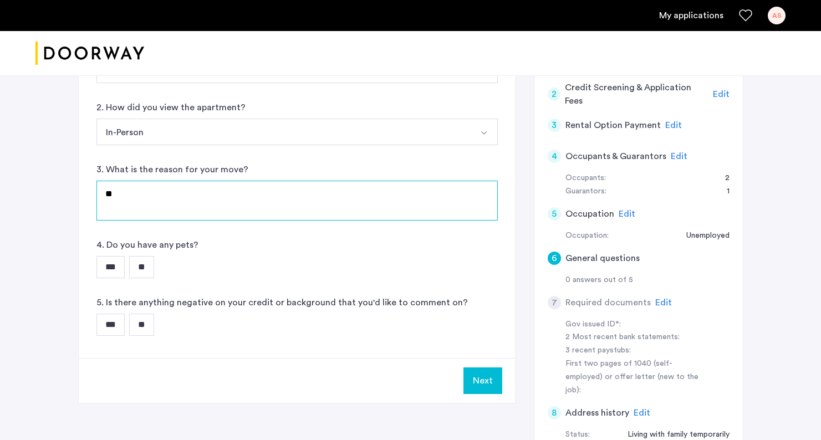
type textarea "*"
type textarea "**********"
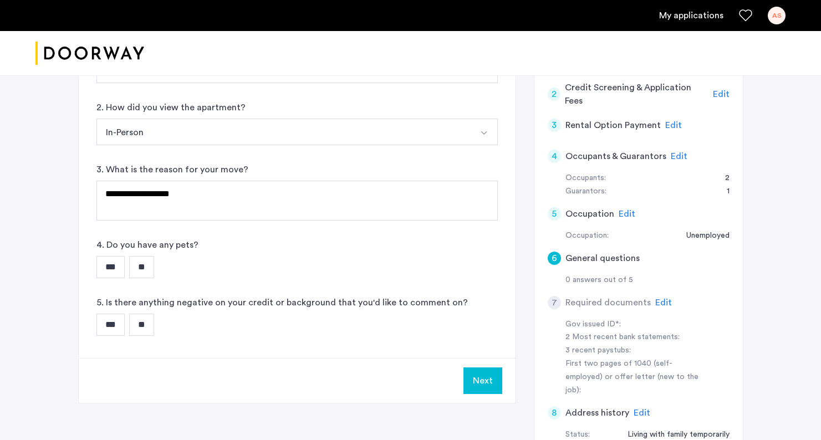
drag, startPoint x: 294, startPoint y: 276, endPoint x: 171, endPoint y: 272, distance: 123.1
click at [171, 273] on div "*** **" at bounding box center [296, 267] width 401 height 22
click at [165, 266] on div "*** **" at bounding box center [296, 267] width 401 height 22
click at [149, 266] on input "**" at bounding box center [141, 267] width 25 height 22
click at [154, 323] on input "**" at bounding box center [141, 325] width 25 height 22
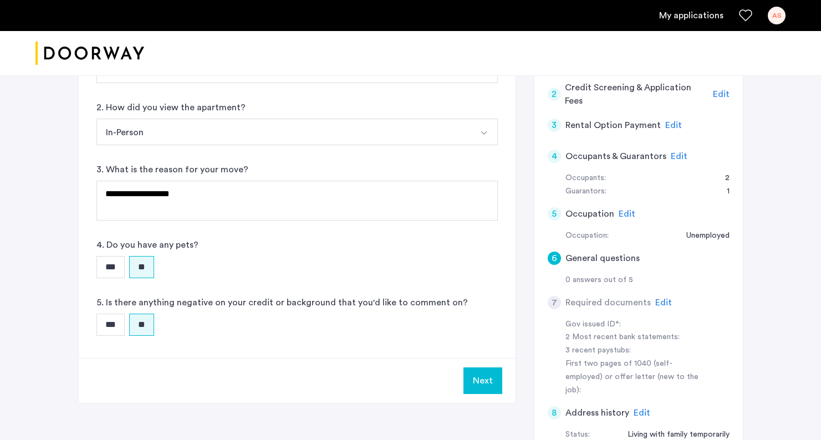
click at [475, 373] on button "Next" at bounding box center [483, 381] width 39 height 27
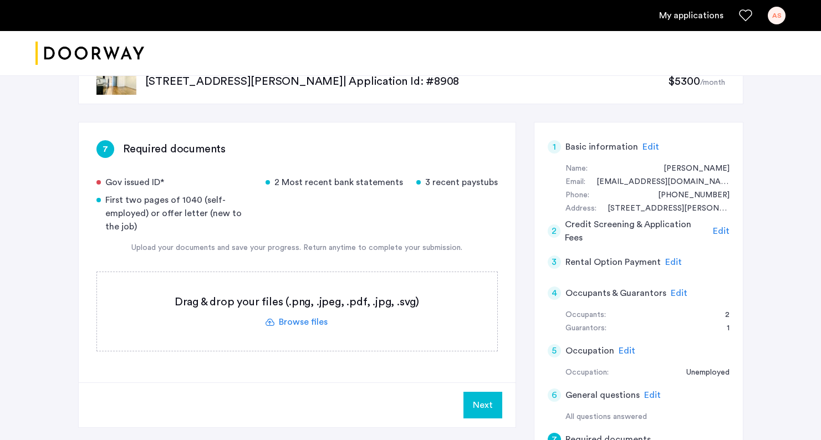
scroll to position [34, 0]
click at [294, 326] on label at bounding box center [297, 311] width 400 height 79
click at [0, 0] on input "file" at bounding box center [0, 0] width 0 height 0
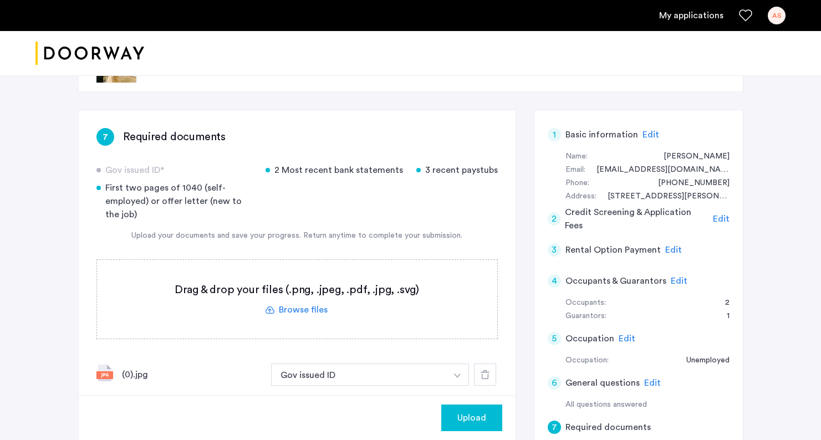
scroll to position [46, 0]
click at [301, 308] on label at bounding box center [297, 300] width 400 height 79
click at [0, 0] on input "file" at bounding box center [0, 0] width 0 height 0
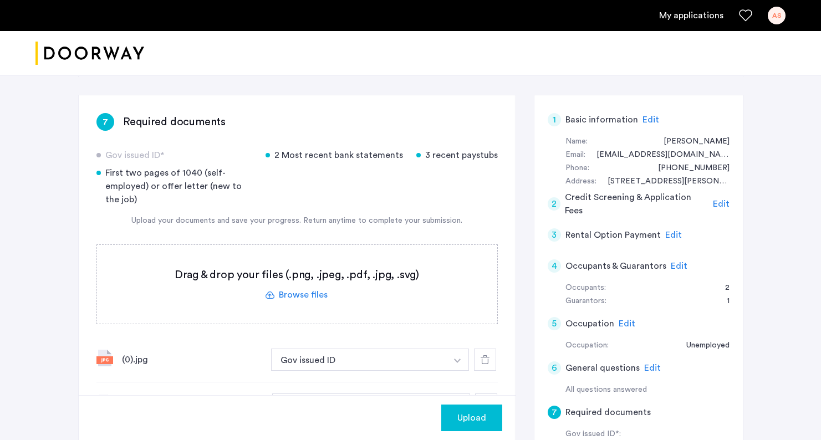
scroll to position [61, 0]
click at [306, 295] on label at bounding box center [297, 285] width 400 height 79
click at [0, 0] on input "file" at bounding box center [0, 0] width 0 height 0
click at [298, 299] on label at bounding box center [297, 285] width 400 height 79
click at [0, 0] on input "file" at bounding box center [0, 0] width 0 height 0
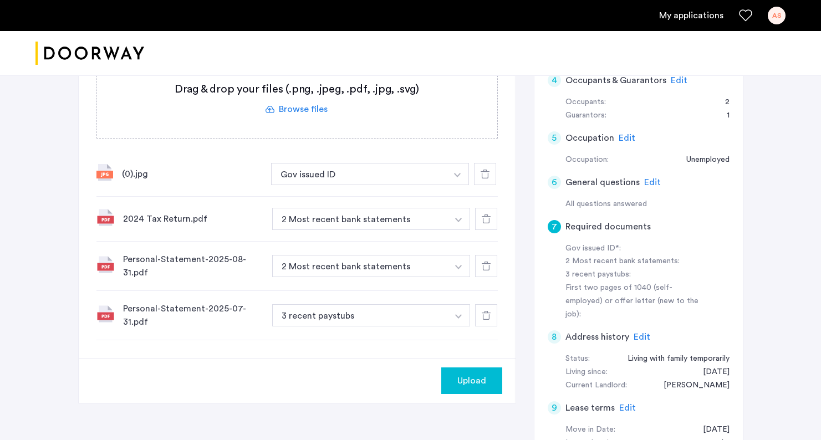
scroll to position [312, 0]
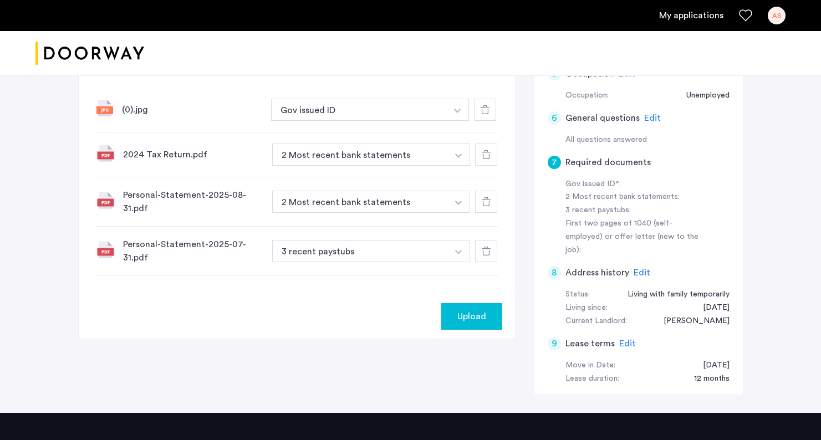
click at [471, 316] on span "Upload" at bounding box center [471, 316] width 29 height 13
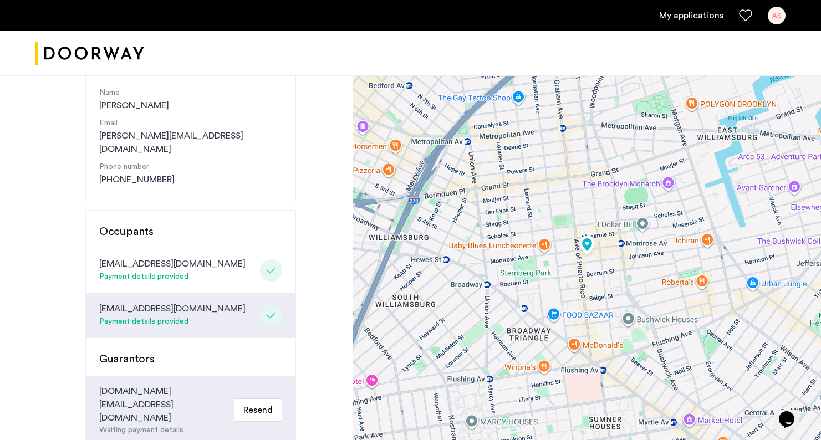
scroll to position [319, 0]
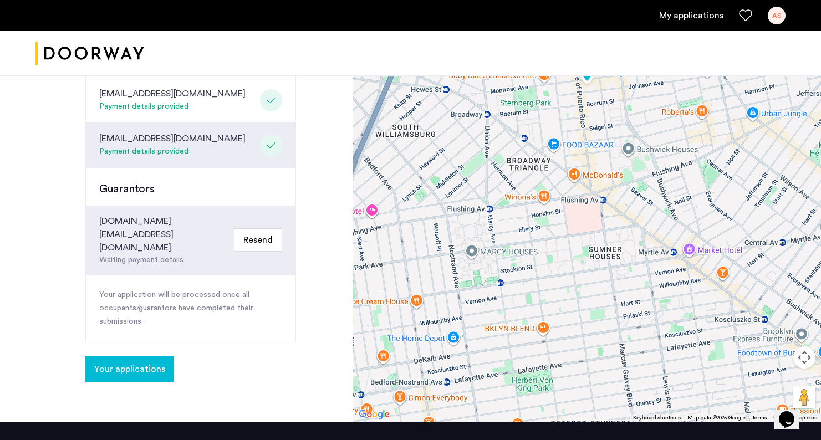
click at [114, 363] on span "Your applications" at bounding box center [129, 369] width 71 height 13
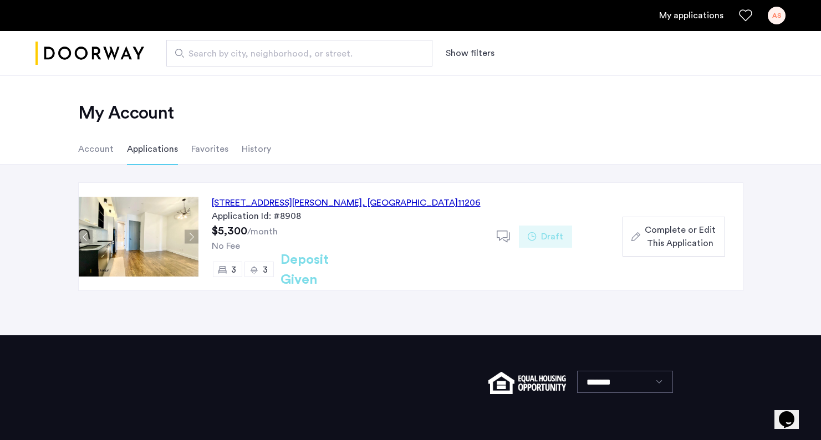
click at [692, 227] on span "Complete or Edit This Application" at bounding box center [680, 236] width 71 height 27
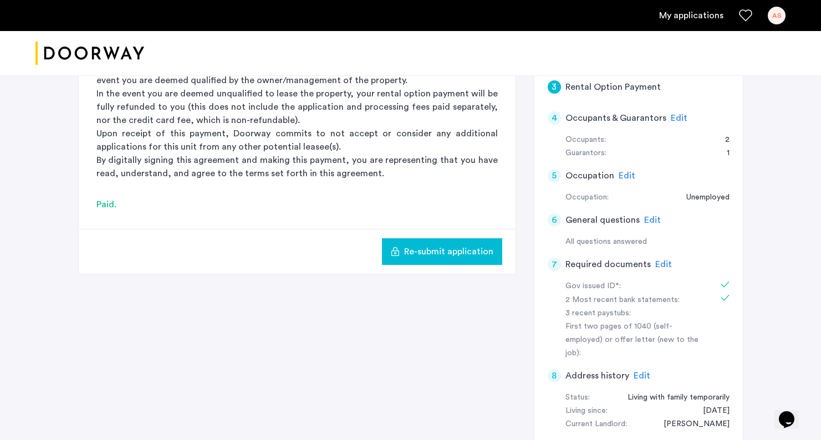
scroll to position [271, 0]
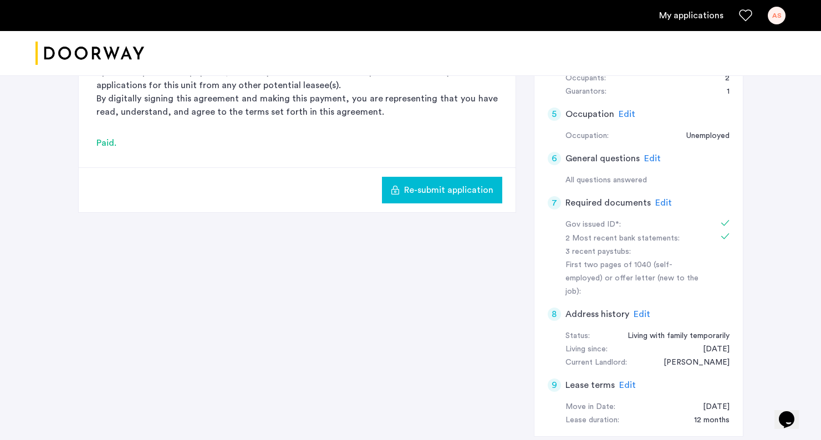
click at [655, 203] on span "Edit" at bounding box center [663, 203] width 17 height 9
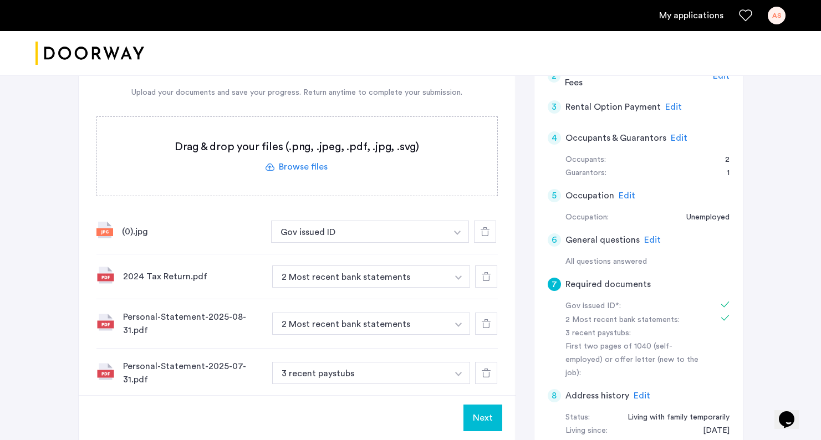
scroll to position [189, 0]
click at [308, 171] on label at bounding box center [297, 157] width 400 height 79
click at [0, 0] on input "file" at bounding box center [0, 0] width 0 height 0
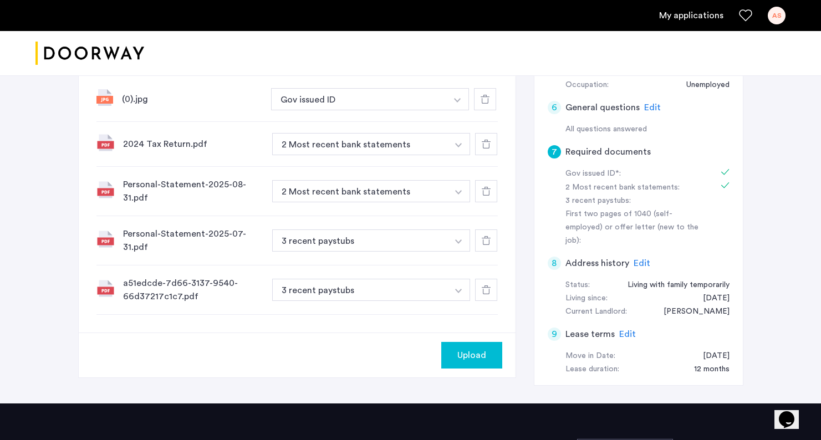
scroll to position [322, 0]
click at [465, 367] on button "Upload" at bounding box center [471, 356] width 61 height 27
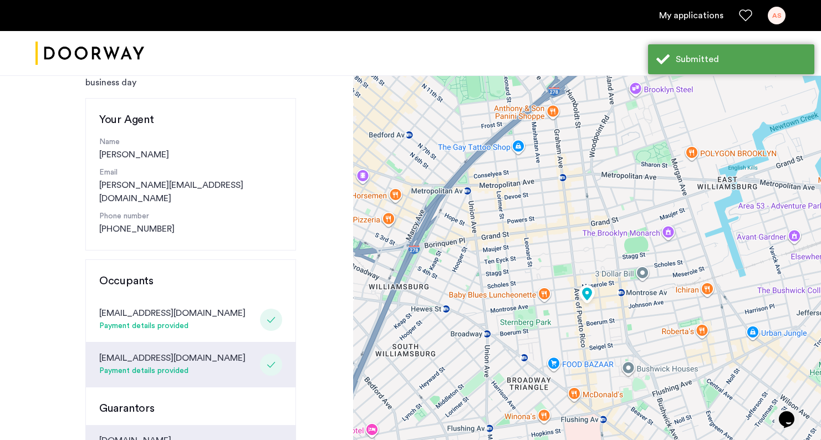
scroll to position [86, 0]
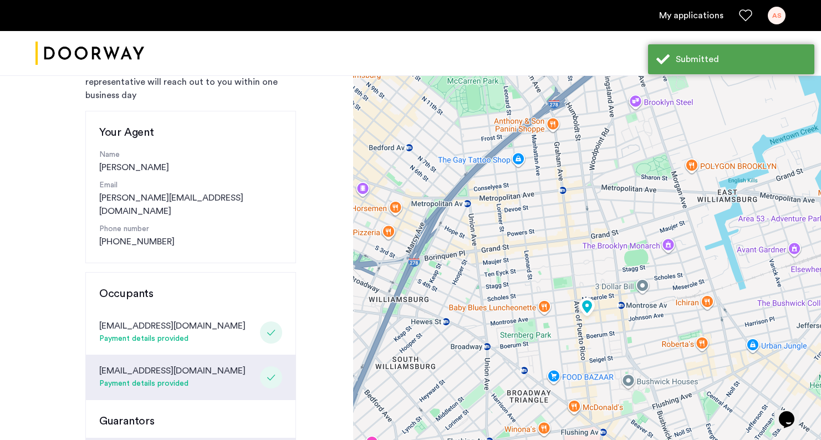
click at [282, 355] on div "[EMAIL_ADDRESS][DOMAIN_NAME] Payment details provided" at bounding box center [191, 377] width 210 height 45
click at [178, 364] on div "[EMAIL_ADDRESS][DOMAIN_NAME]" at bounding box center [172, 370] width 146 height 13
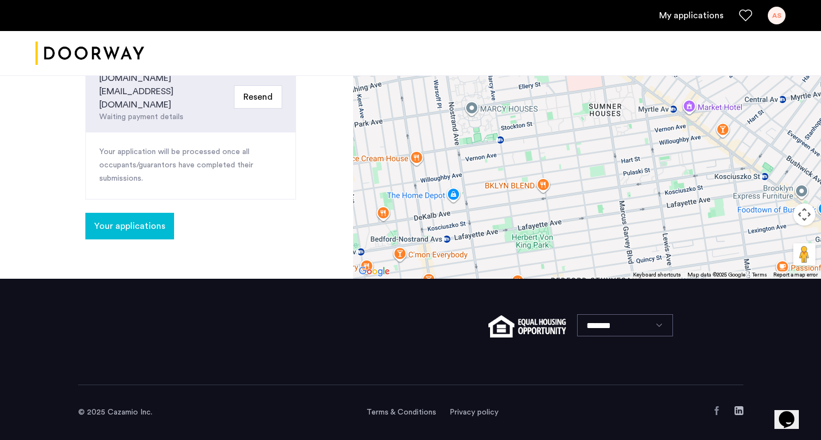
scroll to position [462, 0]
click at [134, 213] on button "Your applications" at bounding box center [129, 226] width 89 height 27
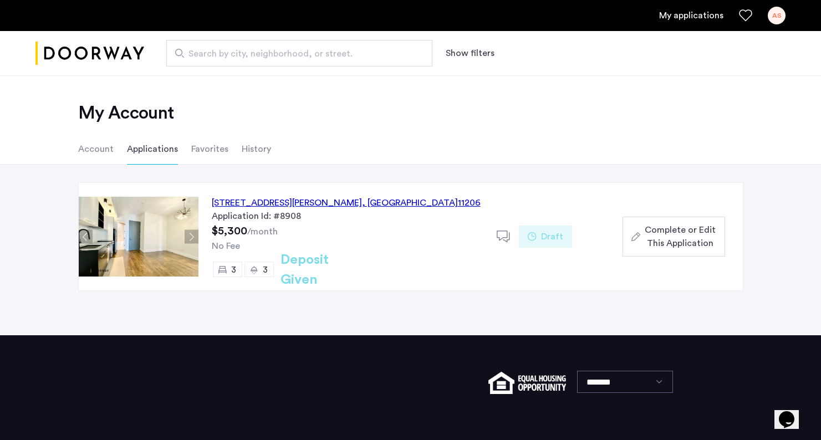
click at [665, 240] on span "Complete or Edit This Application" at bounding box center [680, 236] width 71 height 27
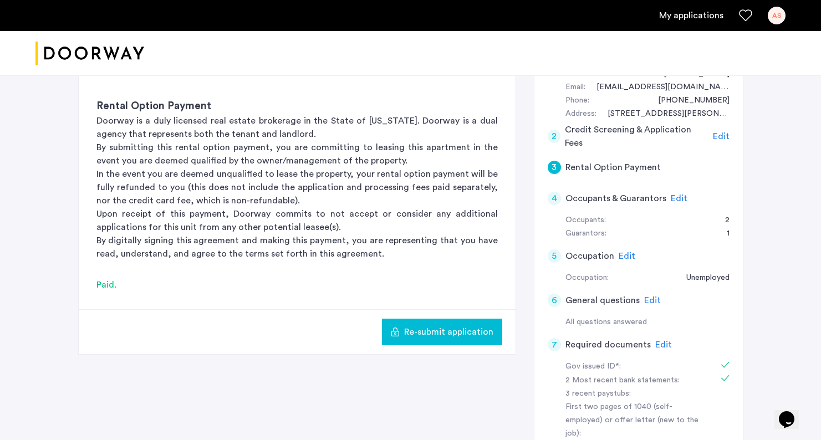
scroll to position [125, 0]
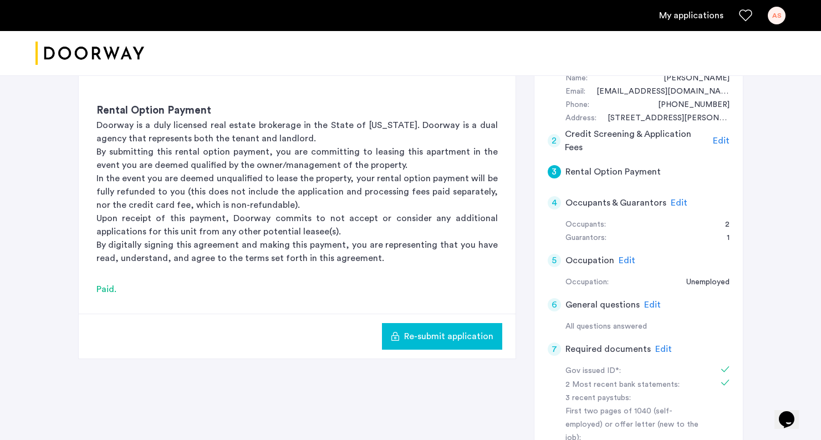
click at [584, 175] on h5 "Rental Option Payment" at bounding box center [613, 171] width 95 height 13
click at [584, 170] on h5 "Rental Option Payment" at bounding box center [613, 171] width 95 height 13
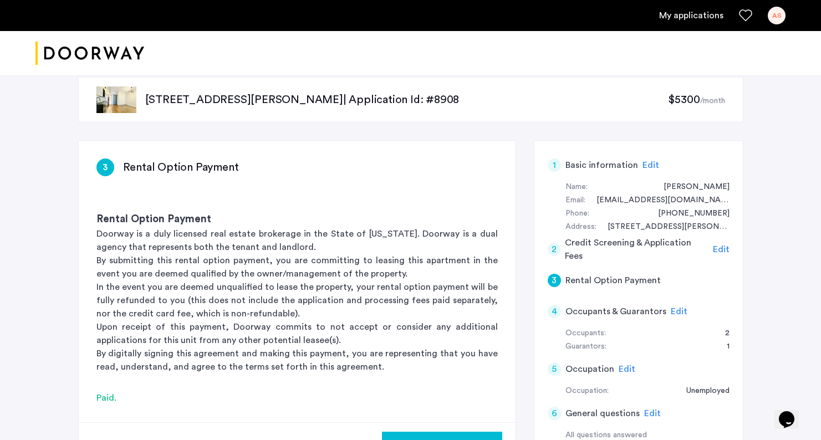
scroll to position [7, 0]
